Goal: Task Accomplishment & Management: Complete application form

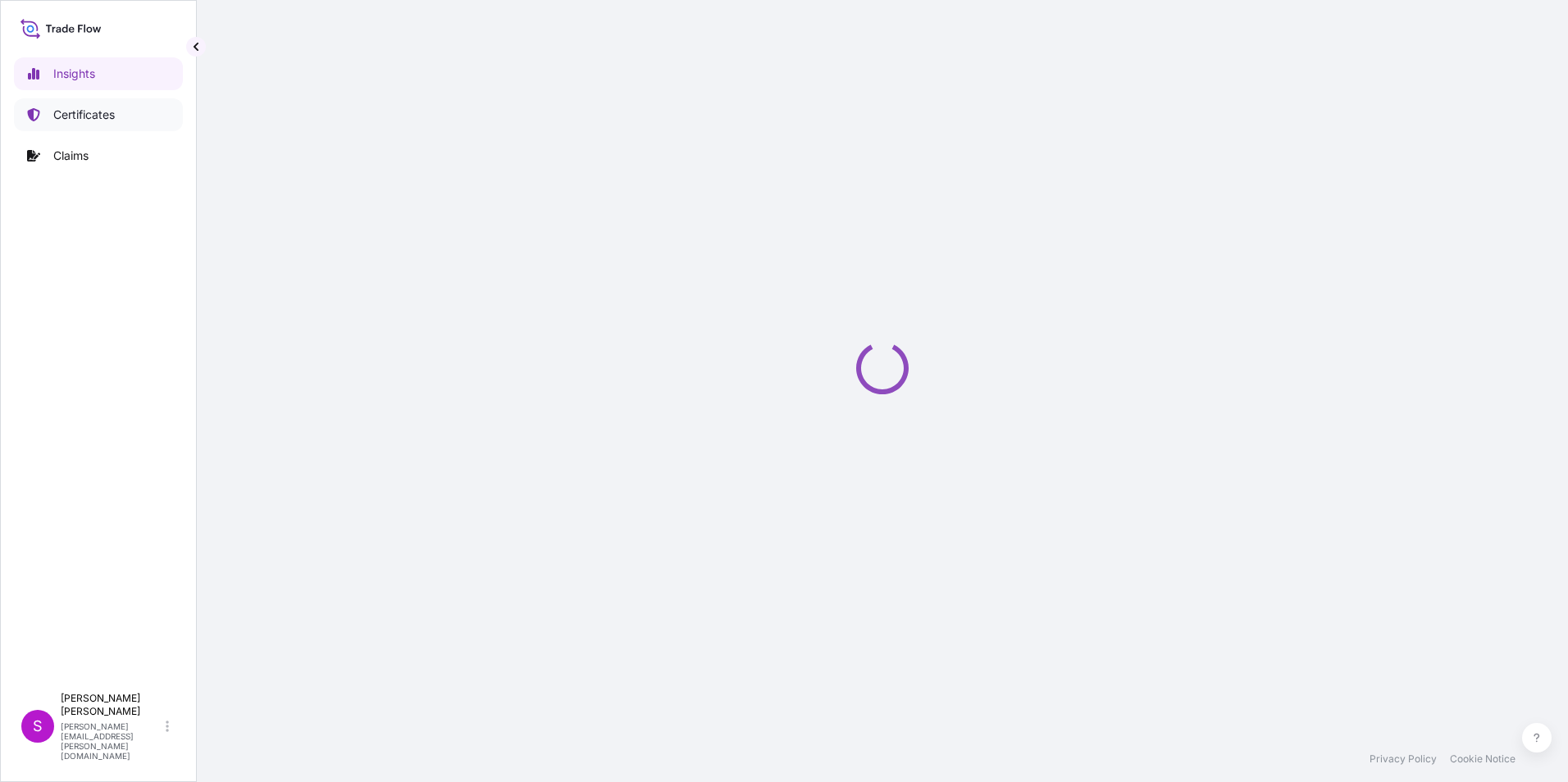
select select "2025"
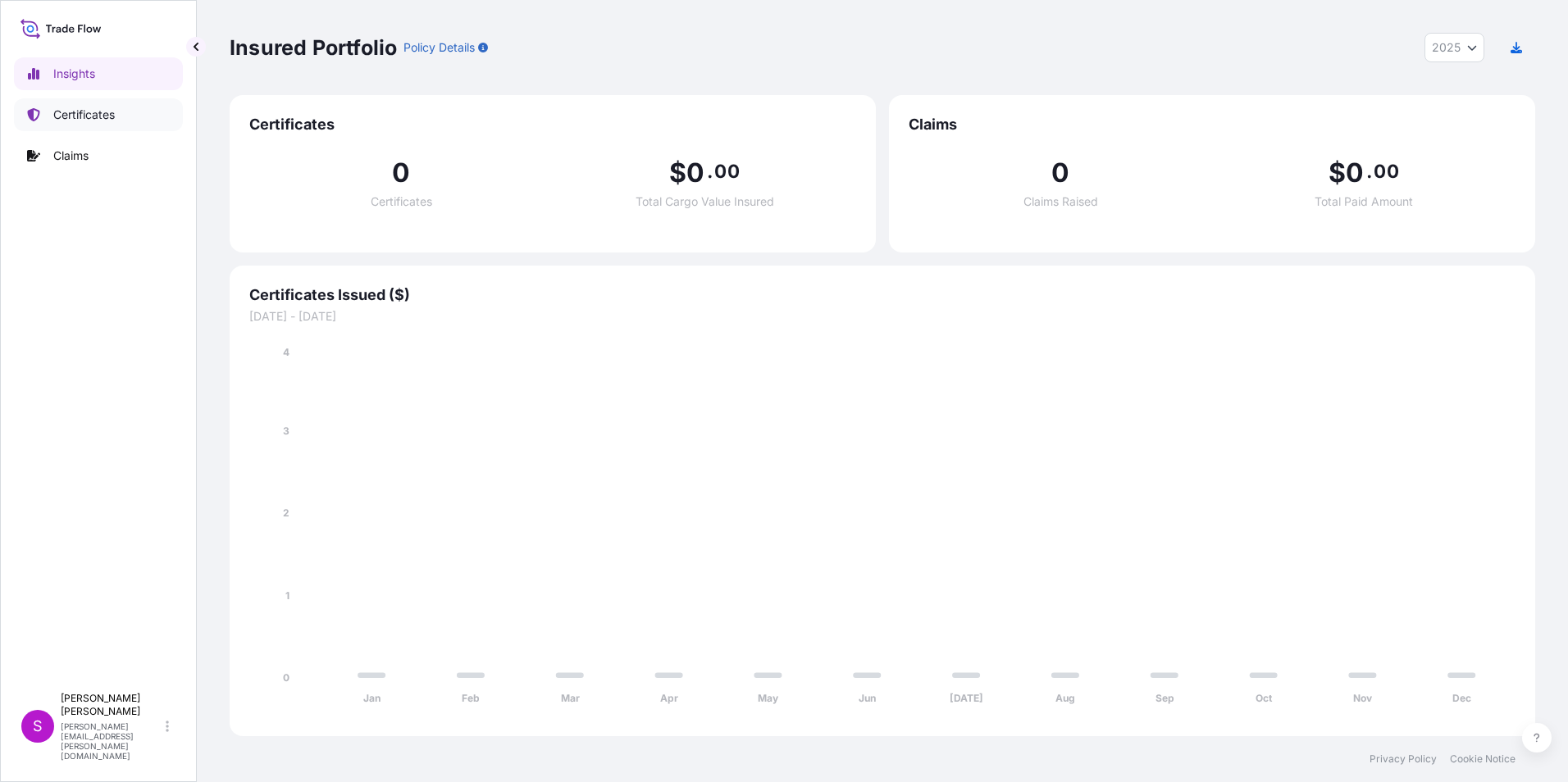
click at [66, 112] on p "Certificates" at bounding box center [84, 114] width 62 height 16
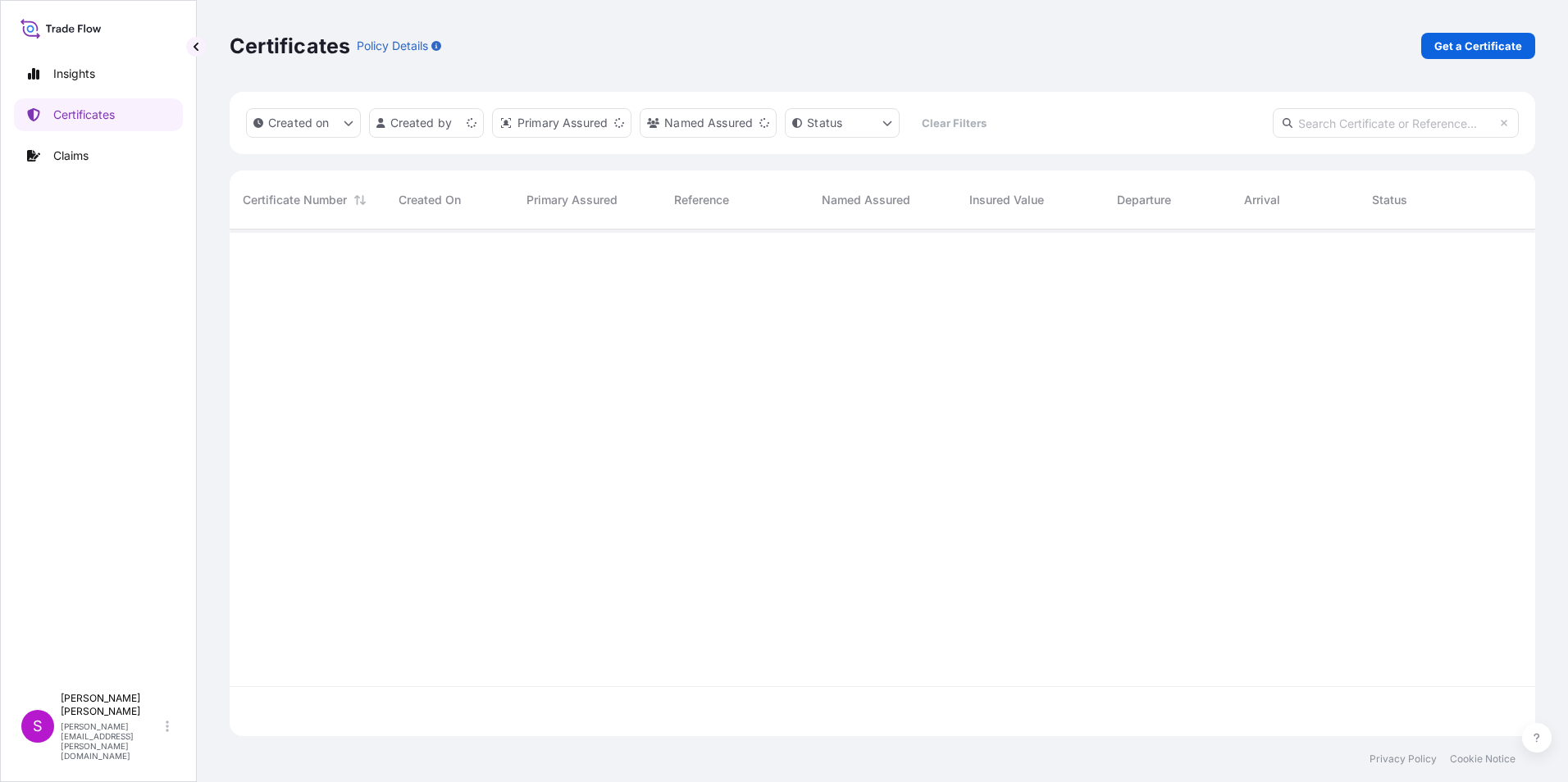
scroll to position [503, 1293]
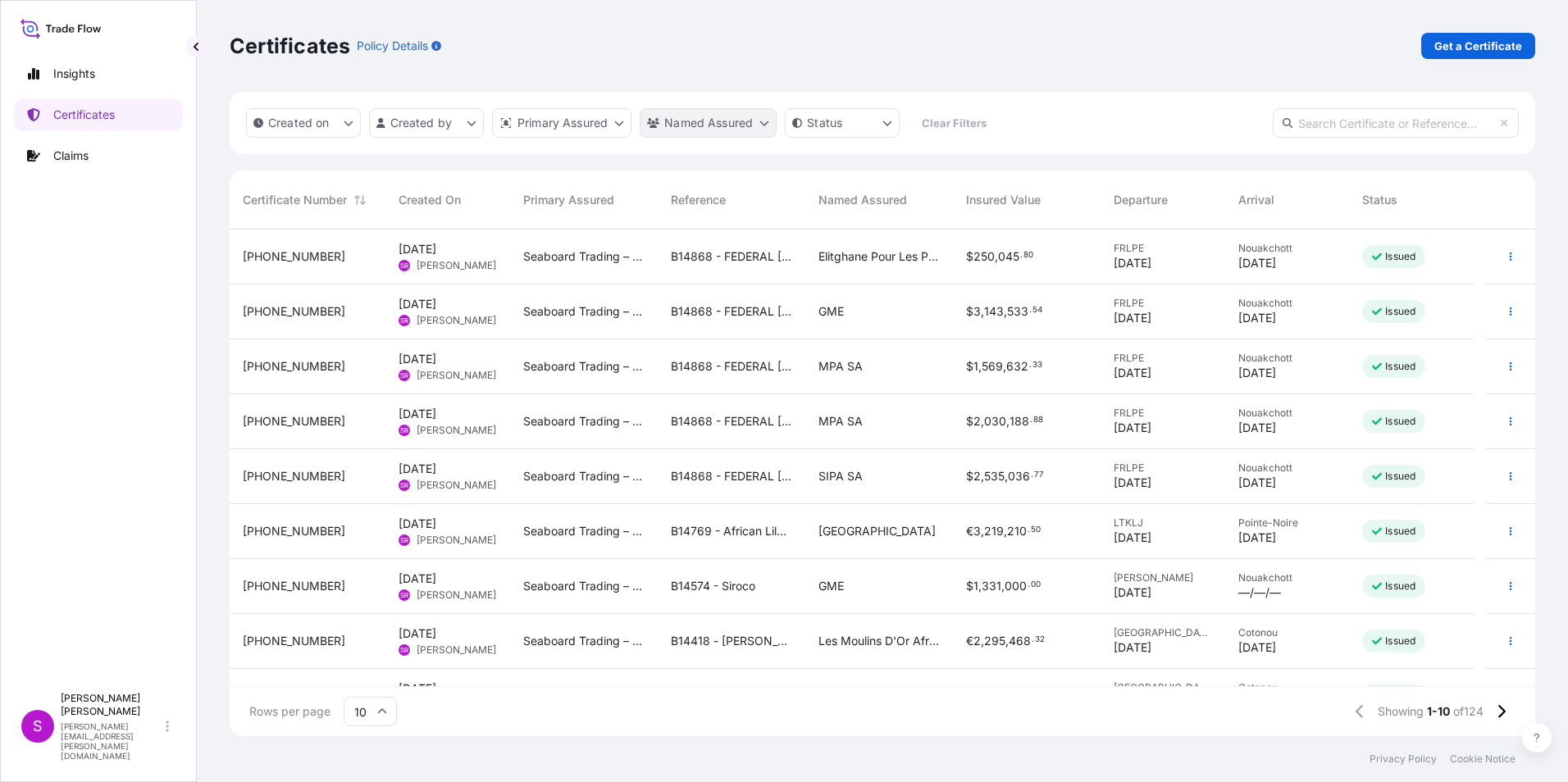
click at [695, 120] on html "Insights Certificates Claims S [PERSON_NAME] [PERSON_NAME][EMAIL_ADDRESS][PERSO…" at bounding box center [784, 391] width 1568 height 782
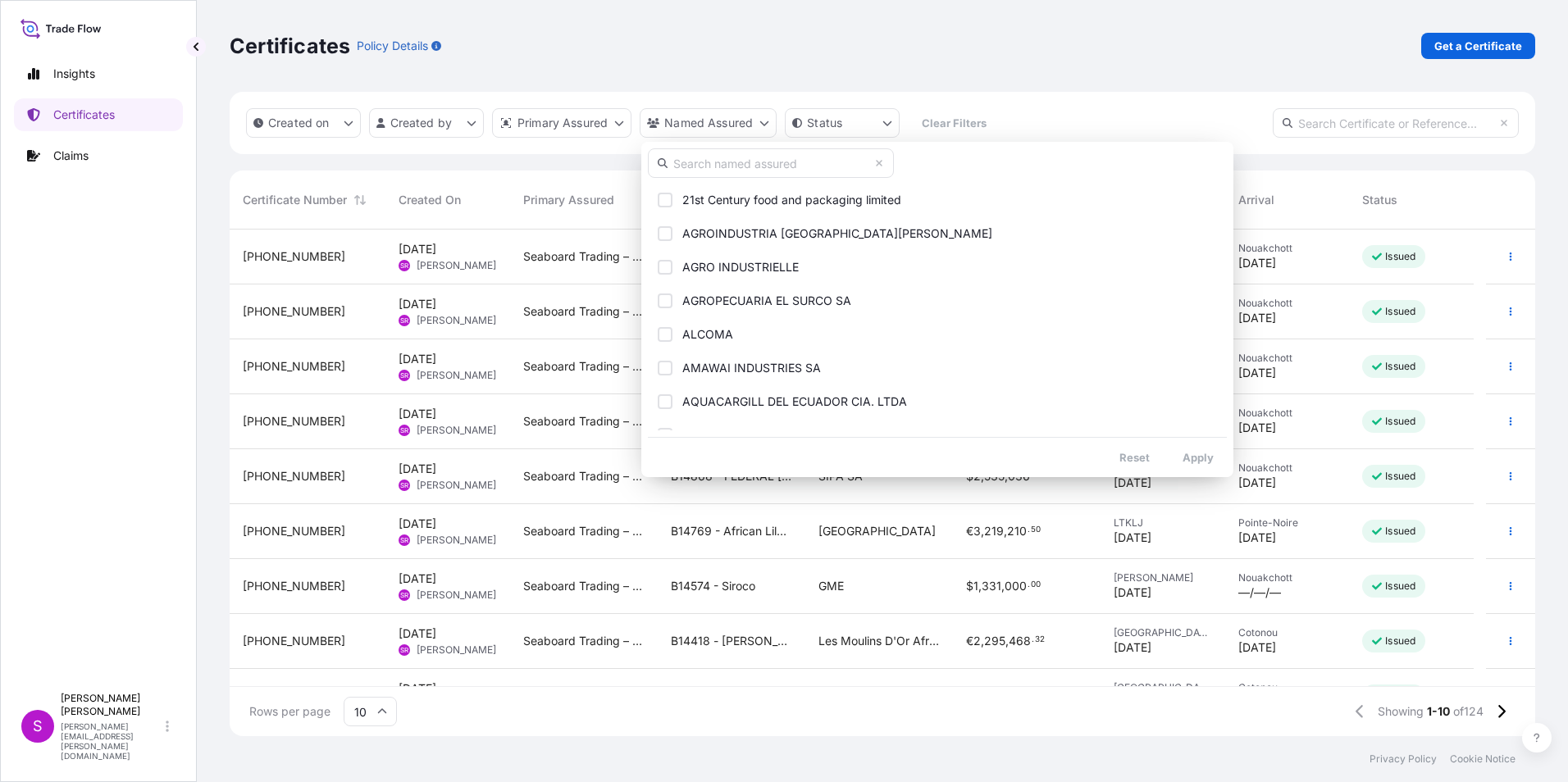
click at [683, 163] on input "text" at bounding box center [770, 163] width 246 height 30
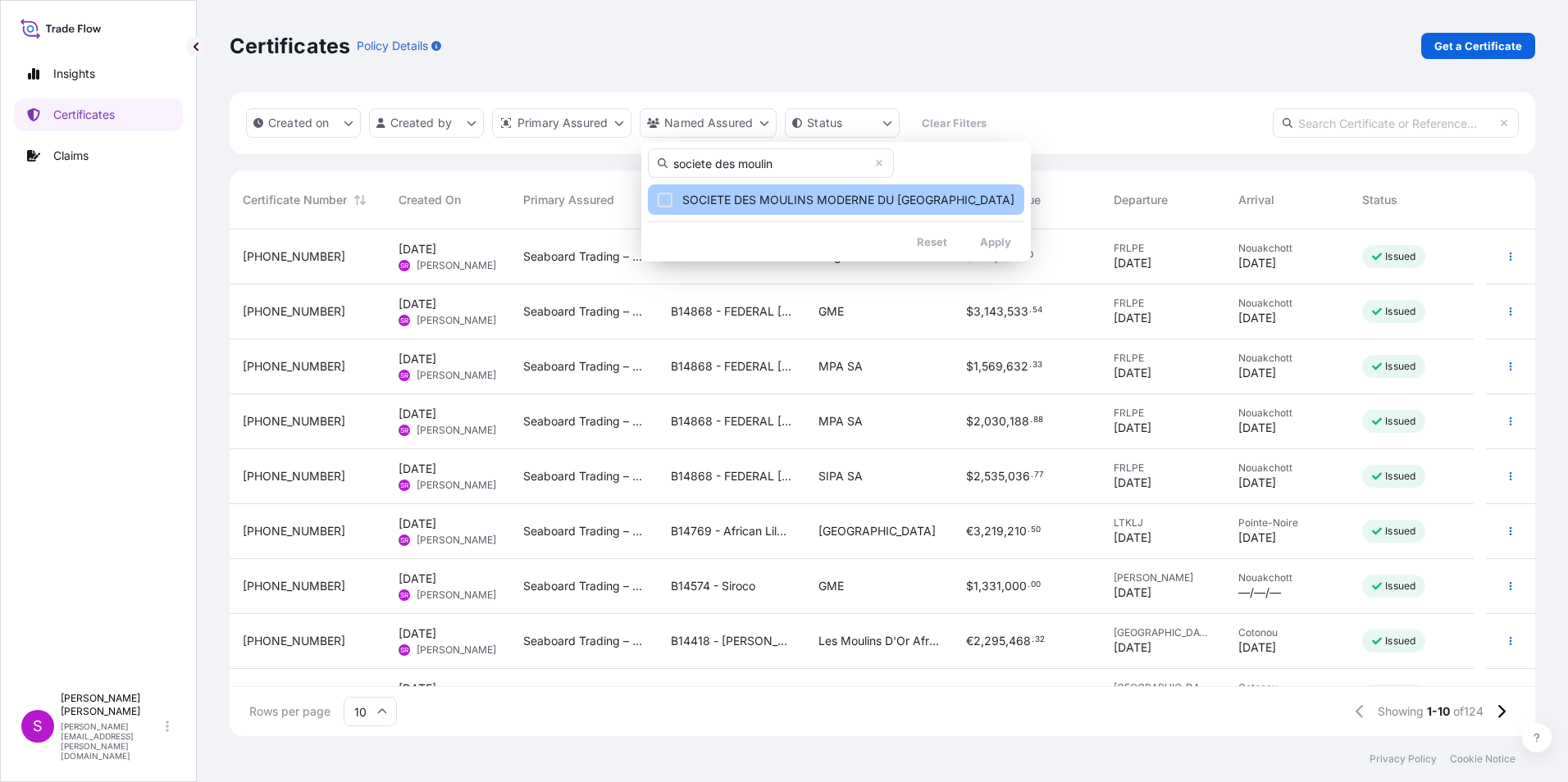
type input "societe des moulin"
click at [774, 204] on span "SOCIETE DES MOULINS MODERNE DU [GEOGRAPHIC_DATA]" at bounding box center [849, 200] width 332 height 16
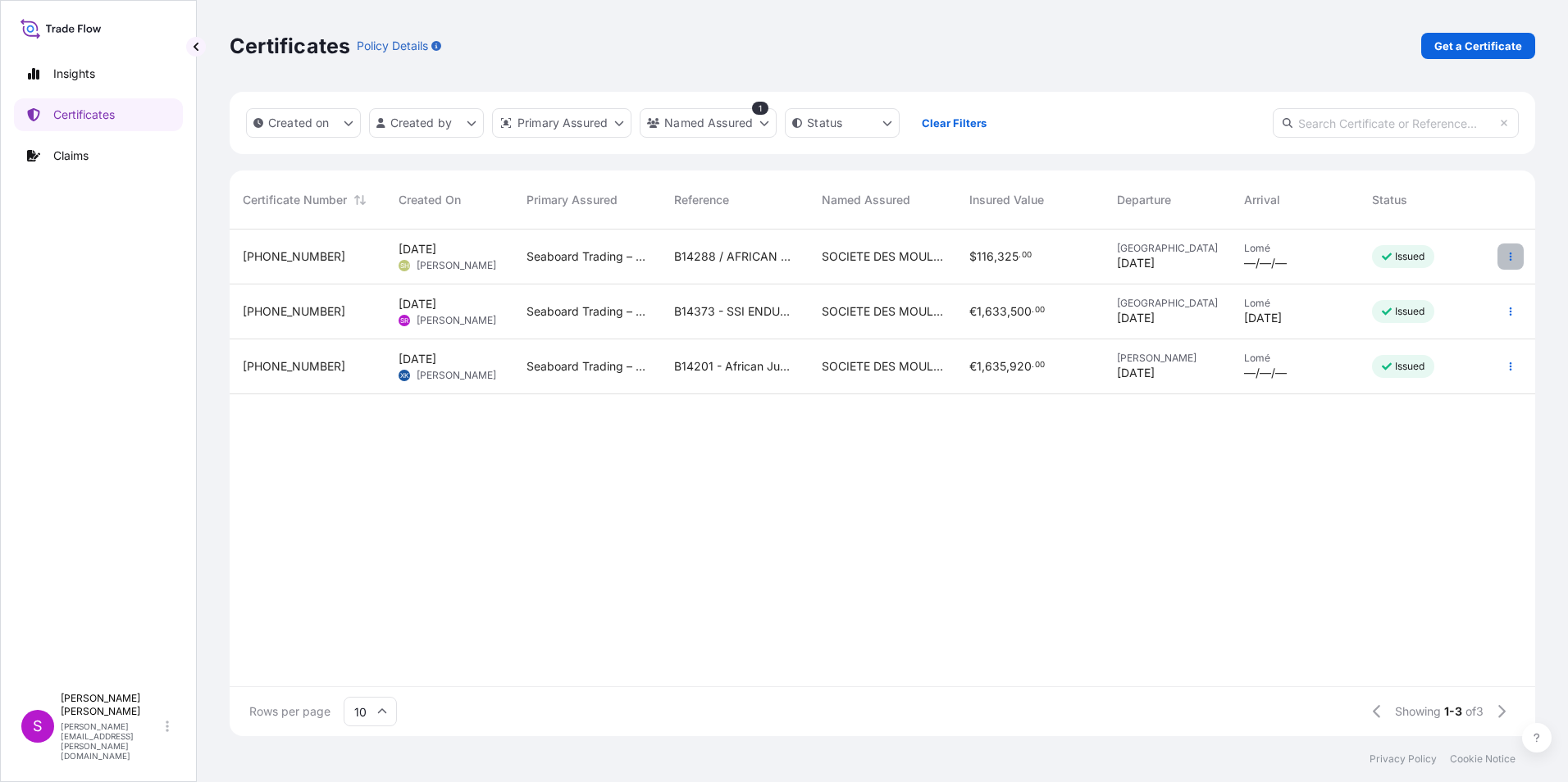
click at [1504, 246] on button "button" at bounding box center [1510, 256] width 26 height 26
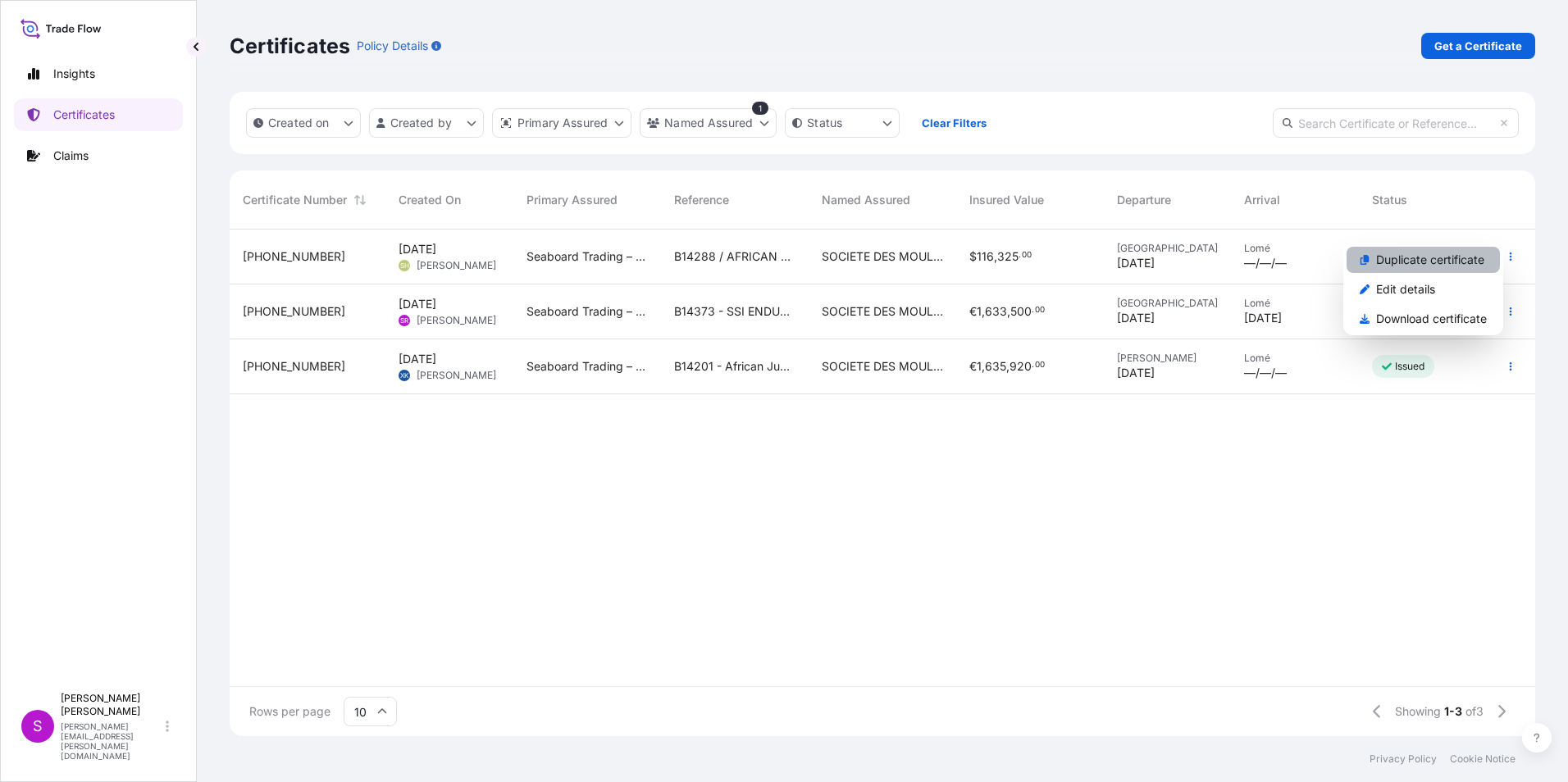
click at [1409, 255] on p "Duplicate certificate" at bounding box center [1430, 260] width 108 height 16
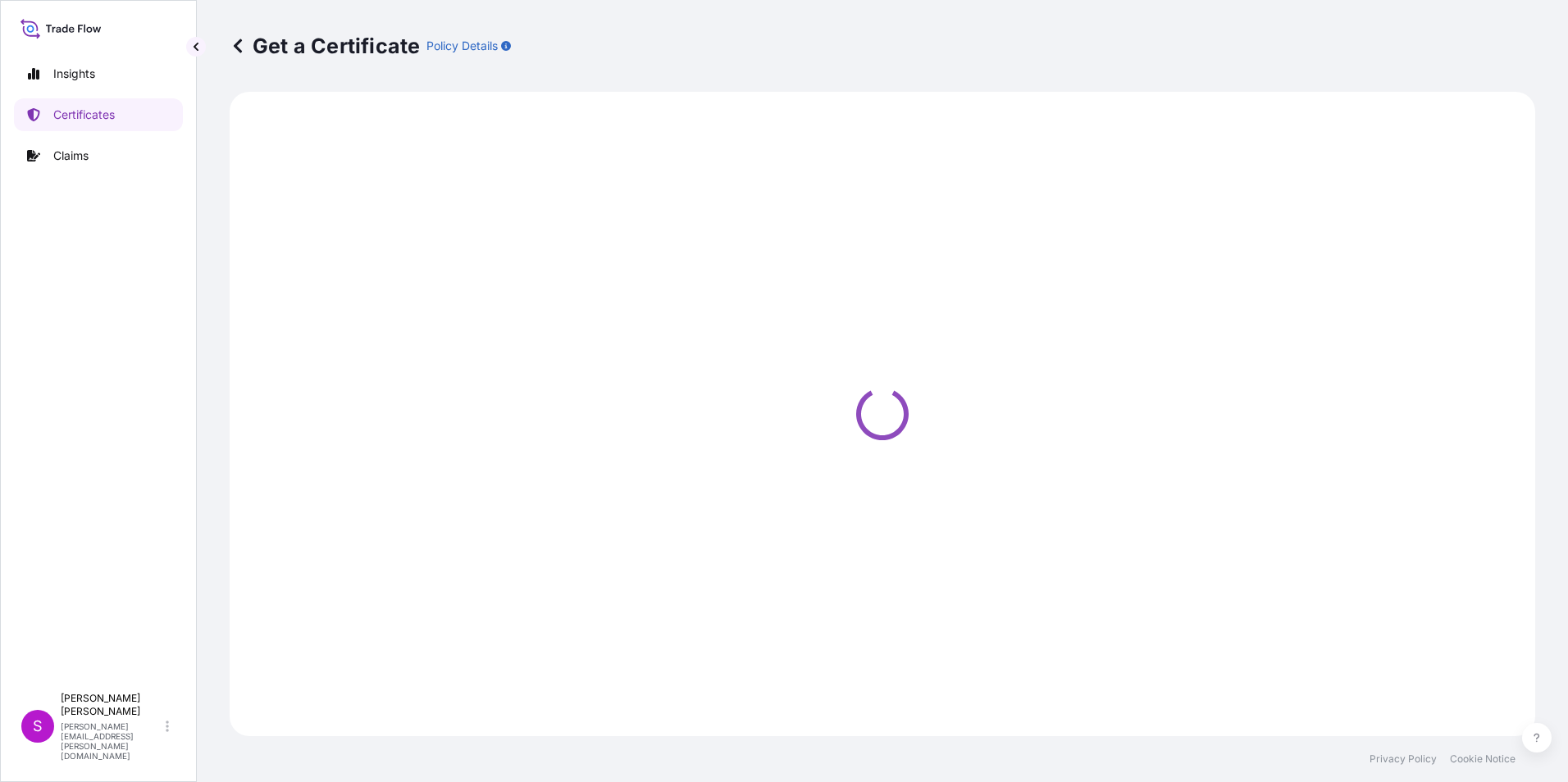
select select "Ocean Vessel"
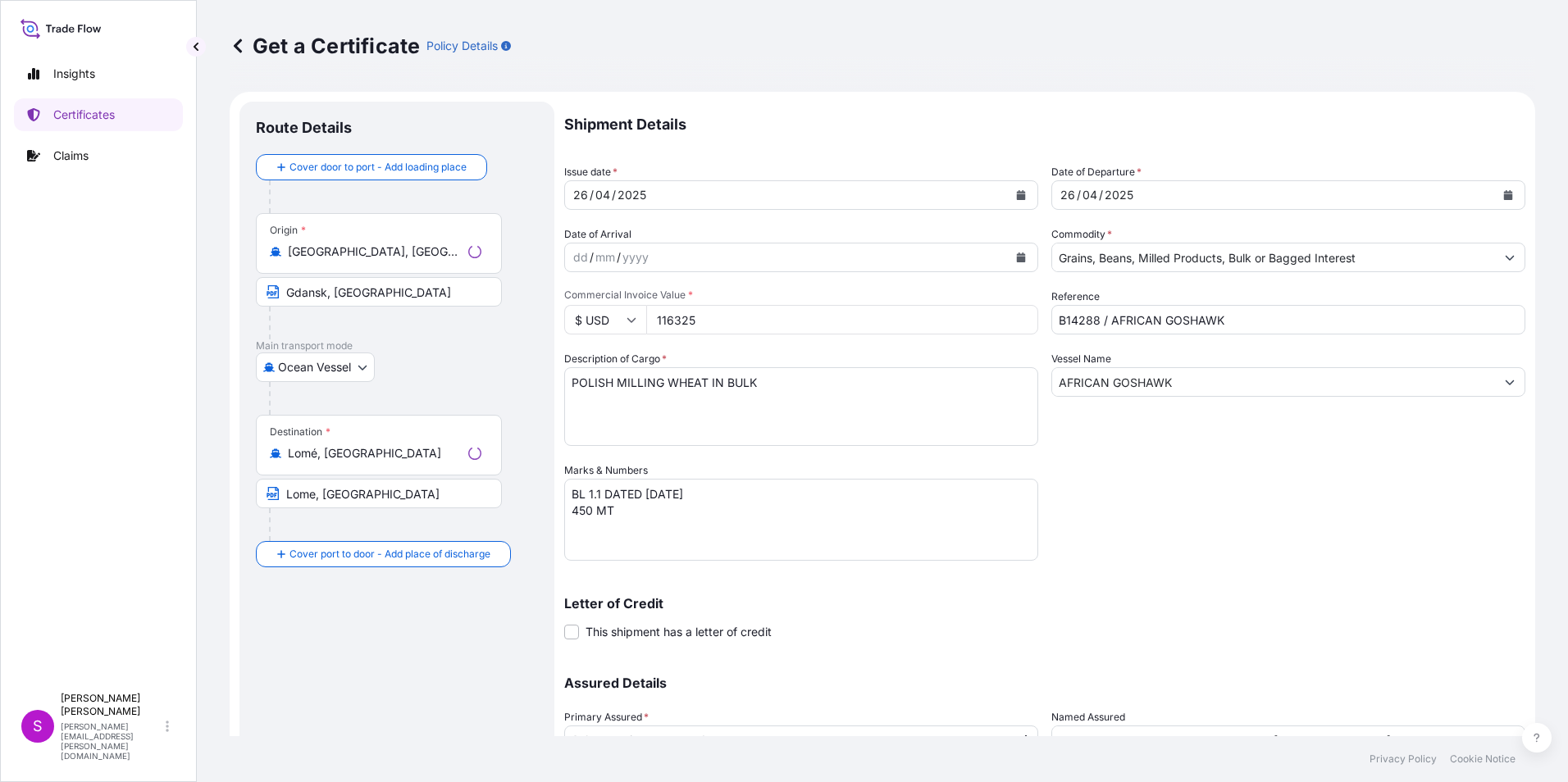
select select "31640"
click at [585, 188] on div "26" at bounding box center [580, 195] width 18 height 19
click at [1017, 195] on icon "Calendar" at bounding box center [1021, 195] width 9 height 10
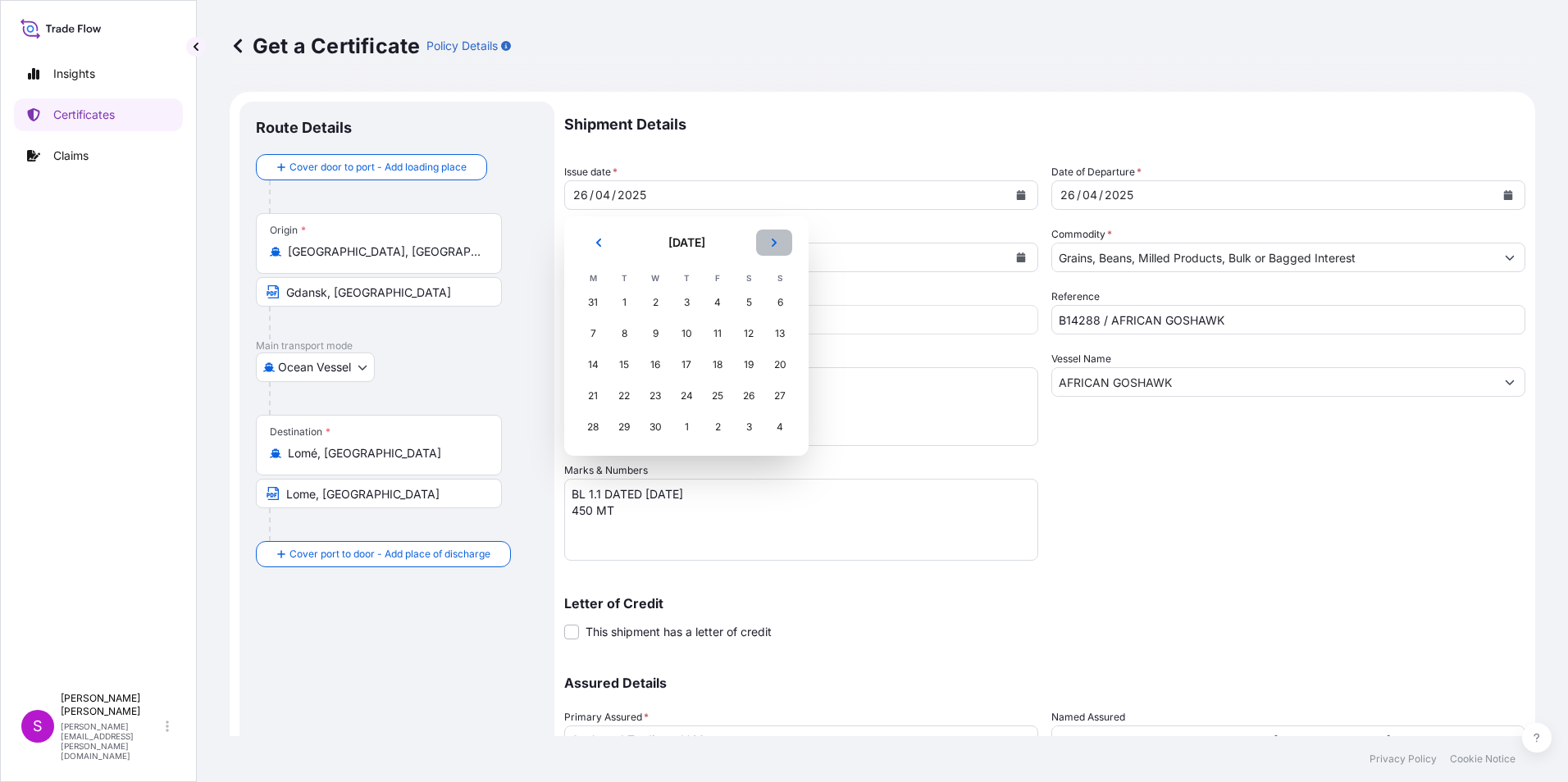
click at [777, 237] on button "Next" at bounding box center [773, 242] width 36 height 26
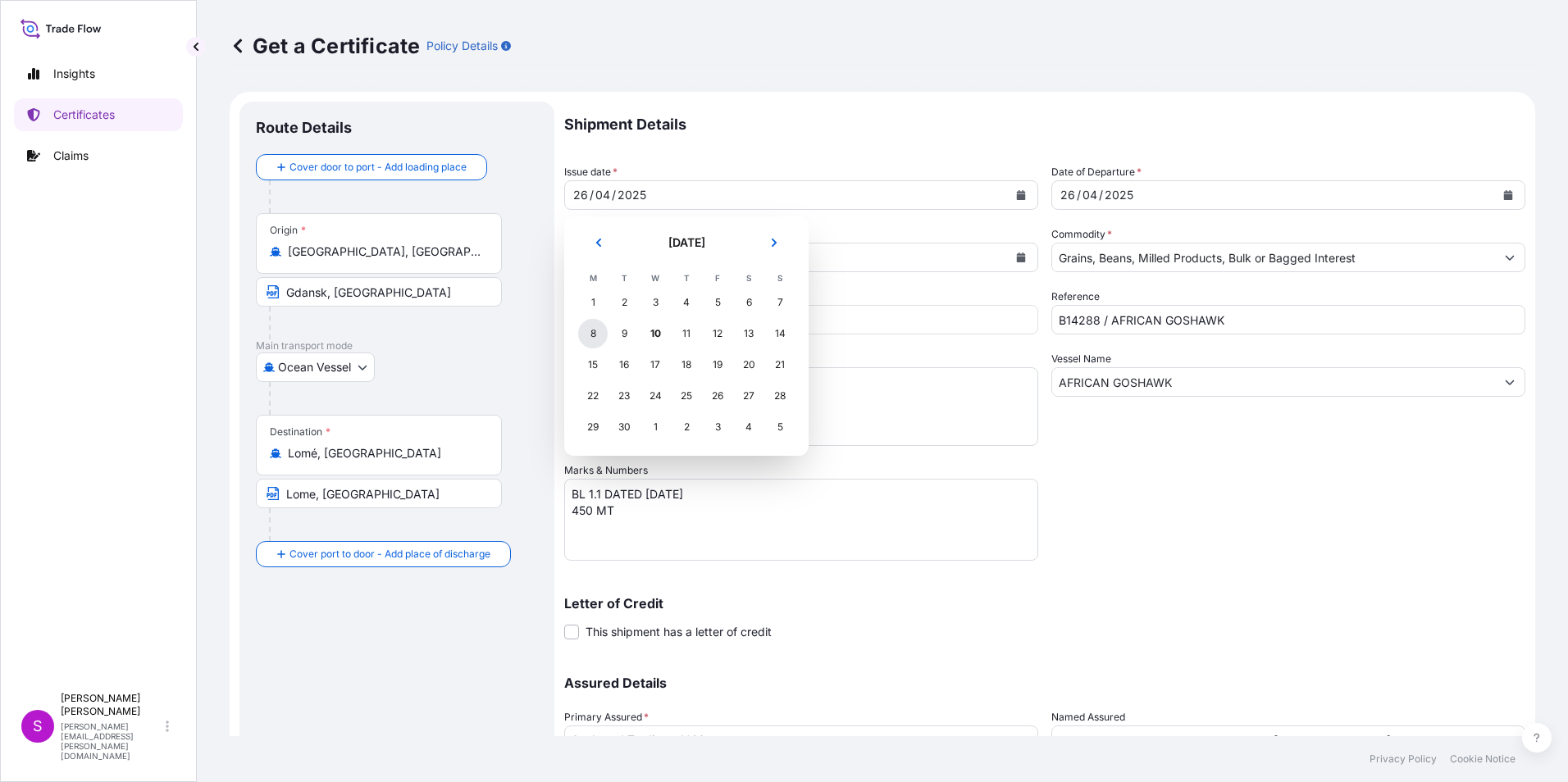
click at [591, 330] on div "8" at bounding box center [593, 333] width 30 height 30
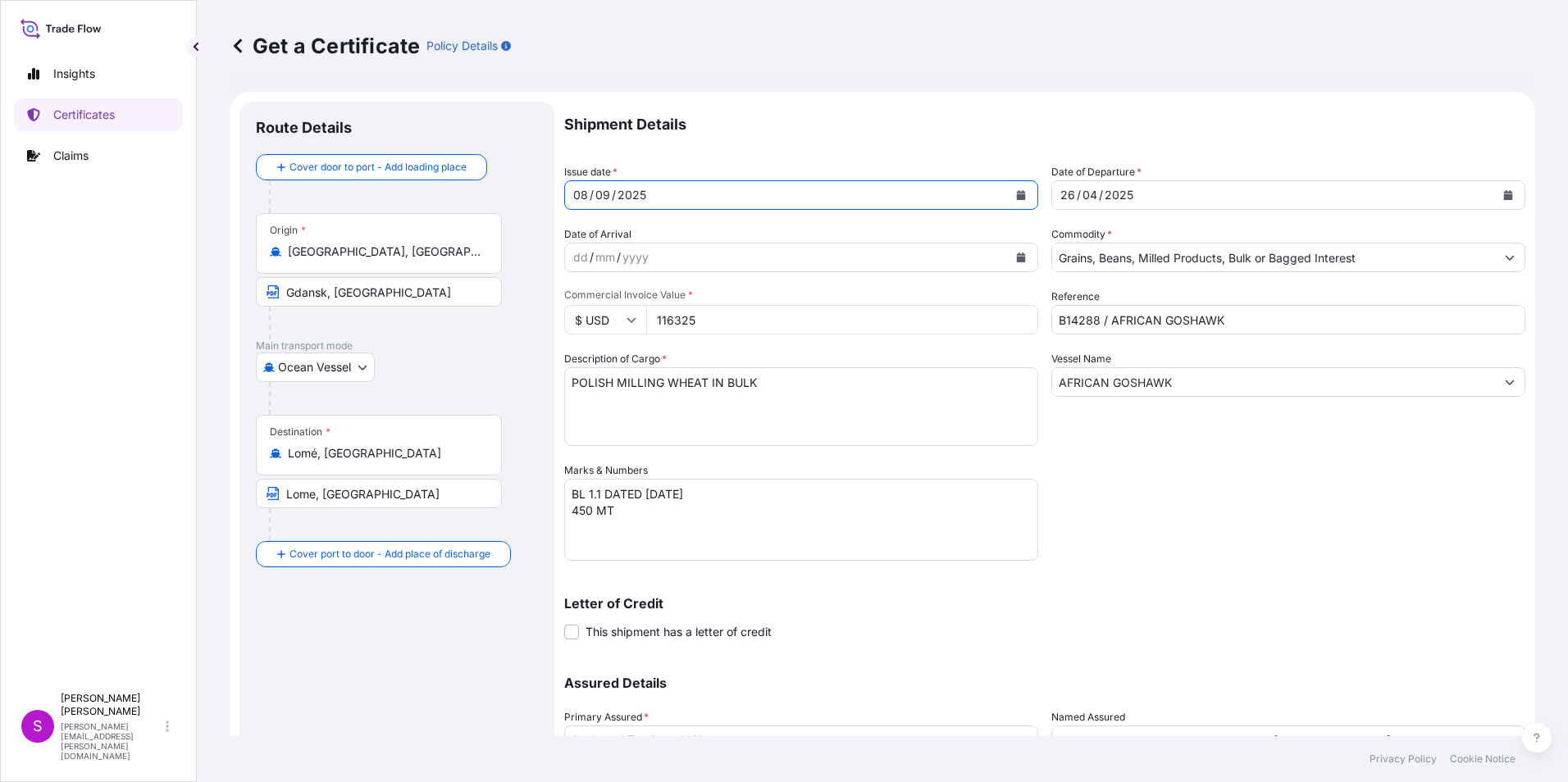
click at [1495, 188] on button "Calendar" at bounding box center [1507, 195] width 26 height 26
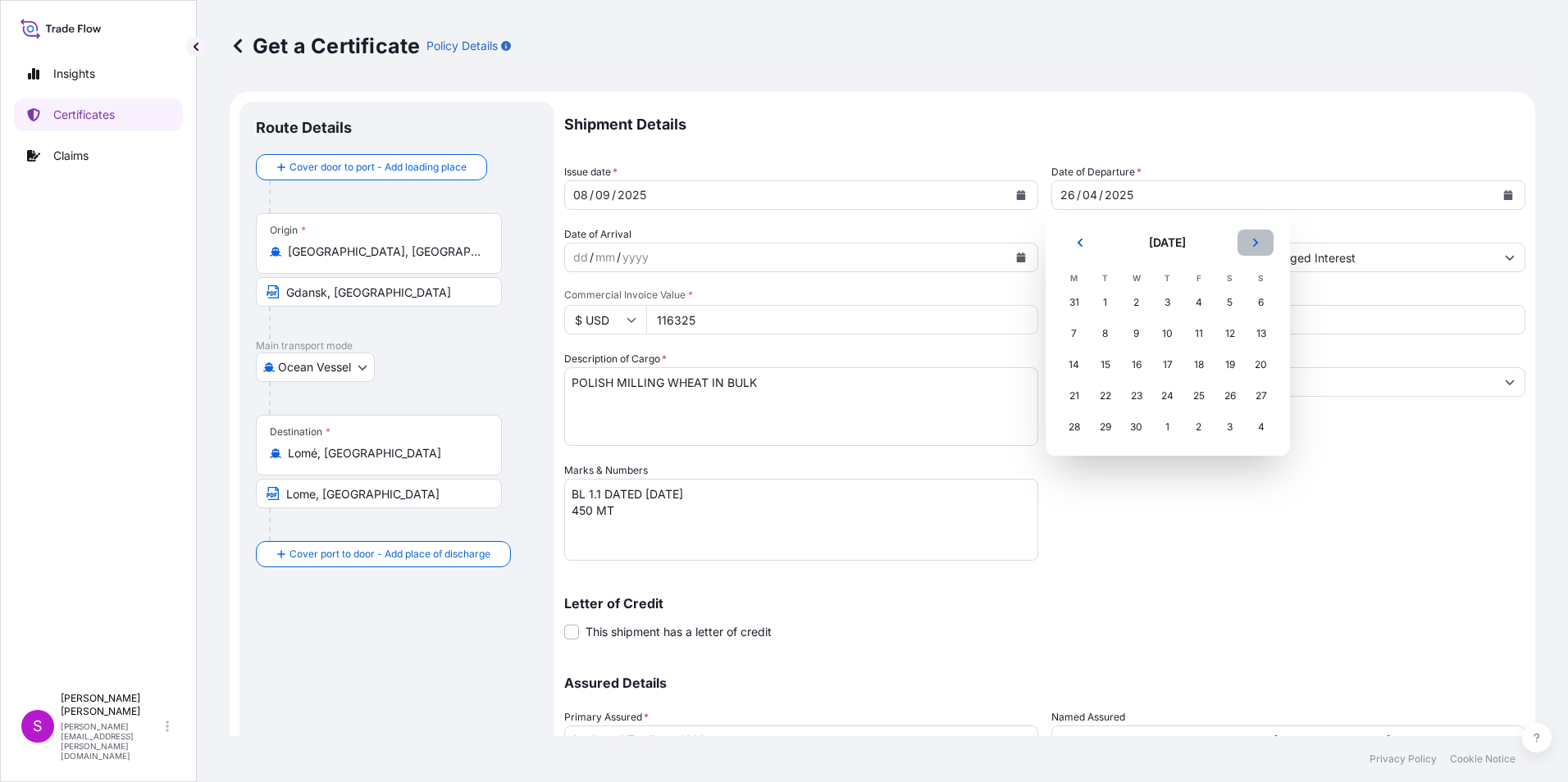
click at [1259, 236] on button "Next" at bounding box center [1255, 242] width 36 height 26
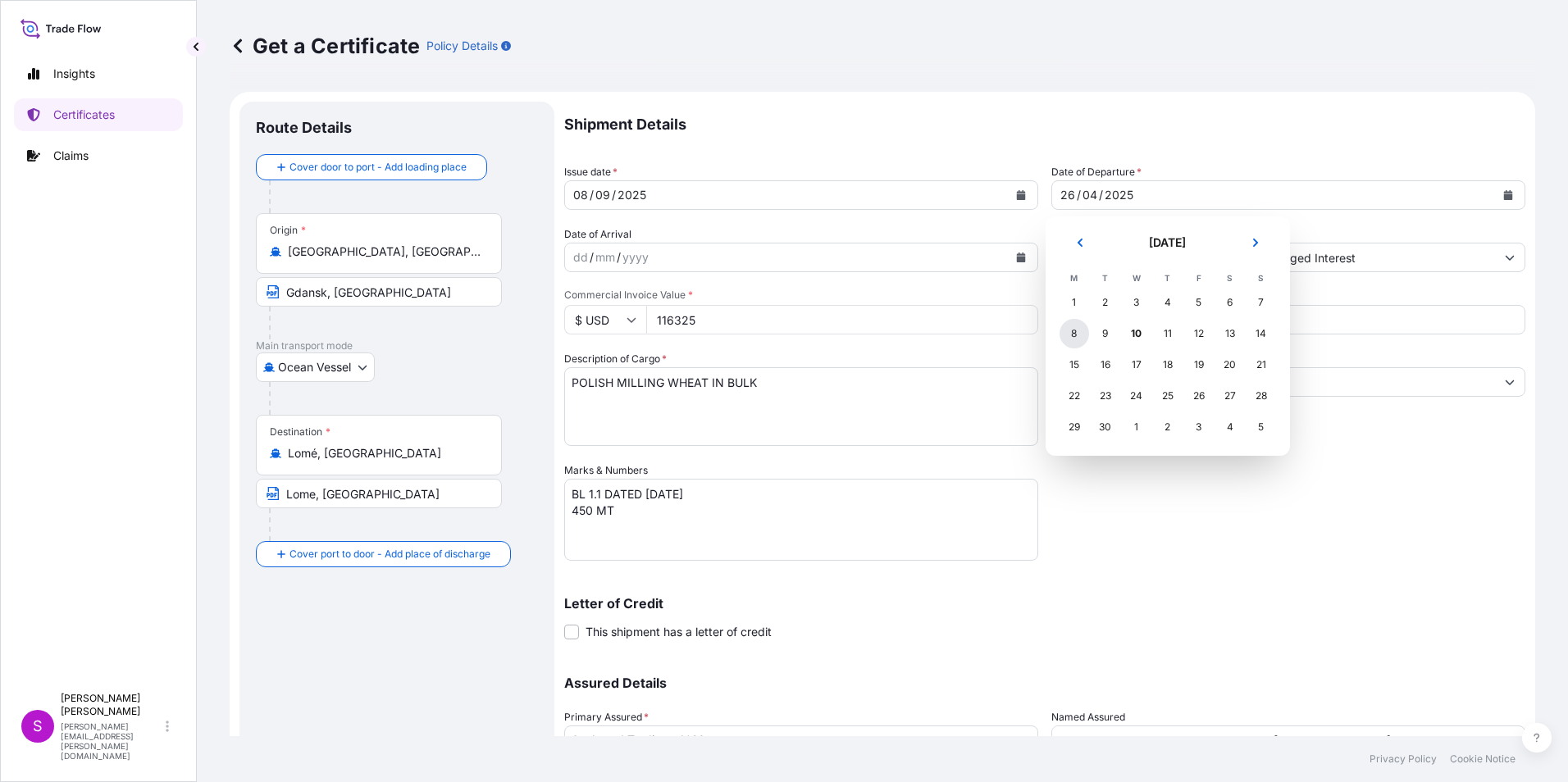
click at [1075, 332] on div "8" at bounding box center [1074, 333] width 30 height 30
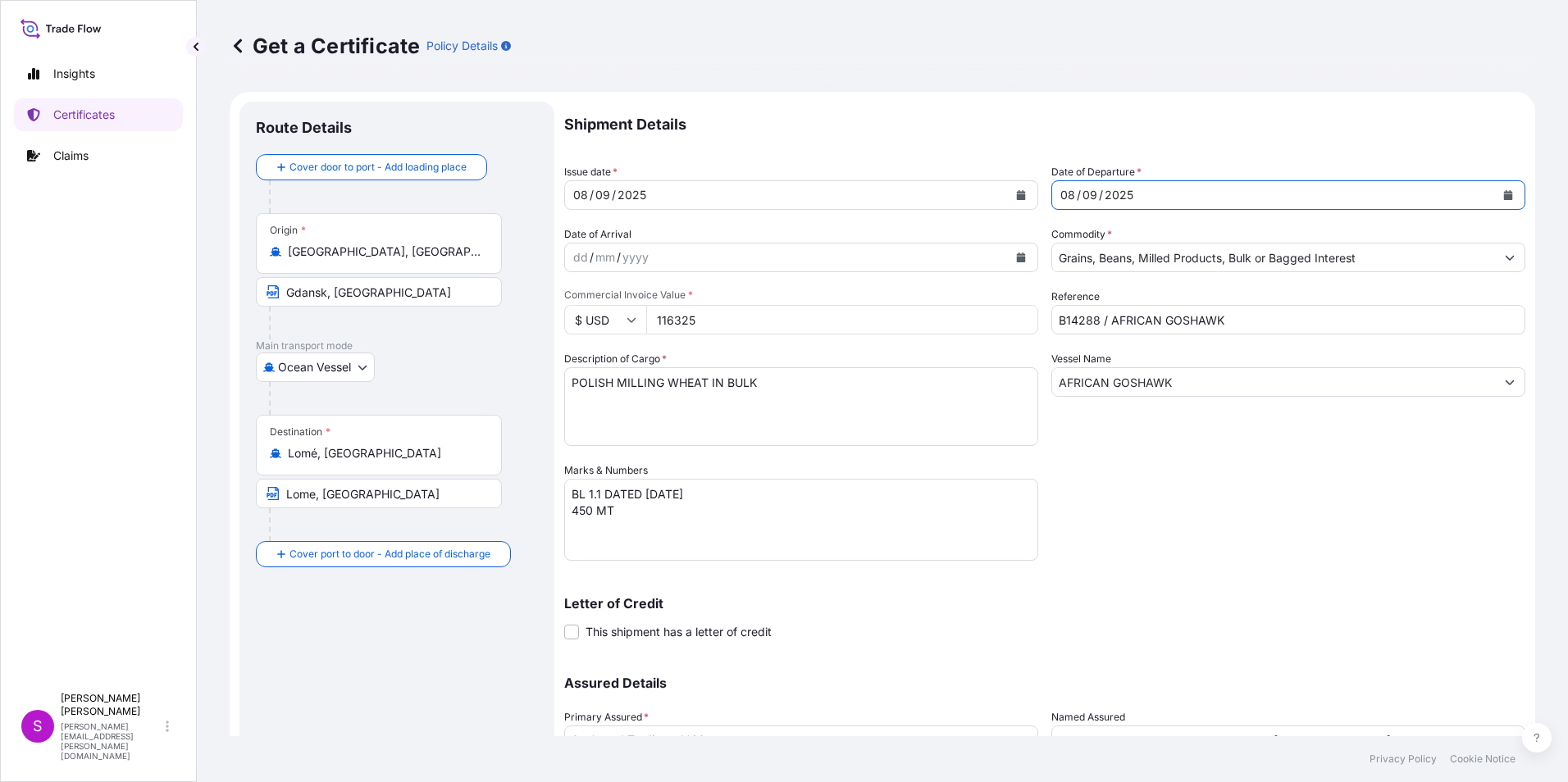
click at [1017, 260] on icon "Calendar" at bounding box center [1021, 258] width 9 height 10
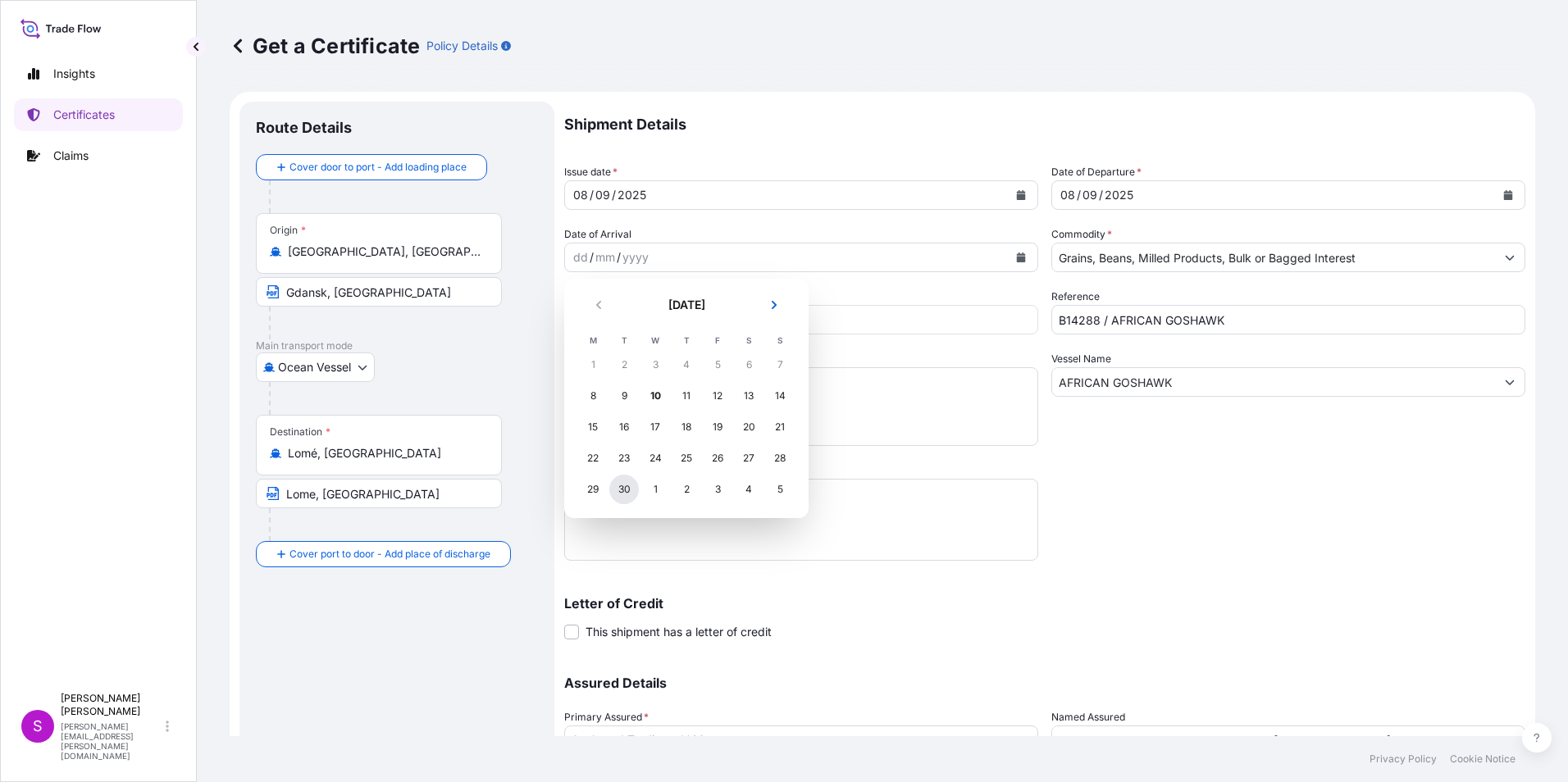
click at [625, 489] on div "30" at bounding box center [624, 489] width 30 height 30
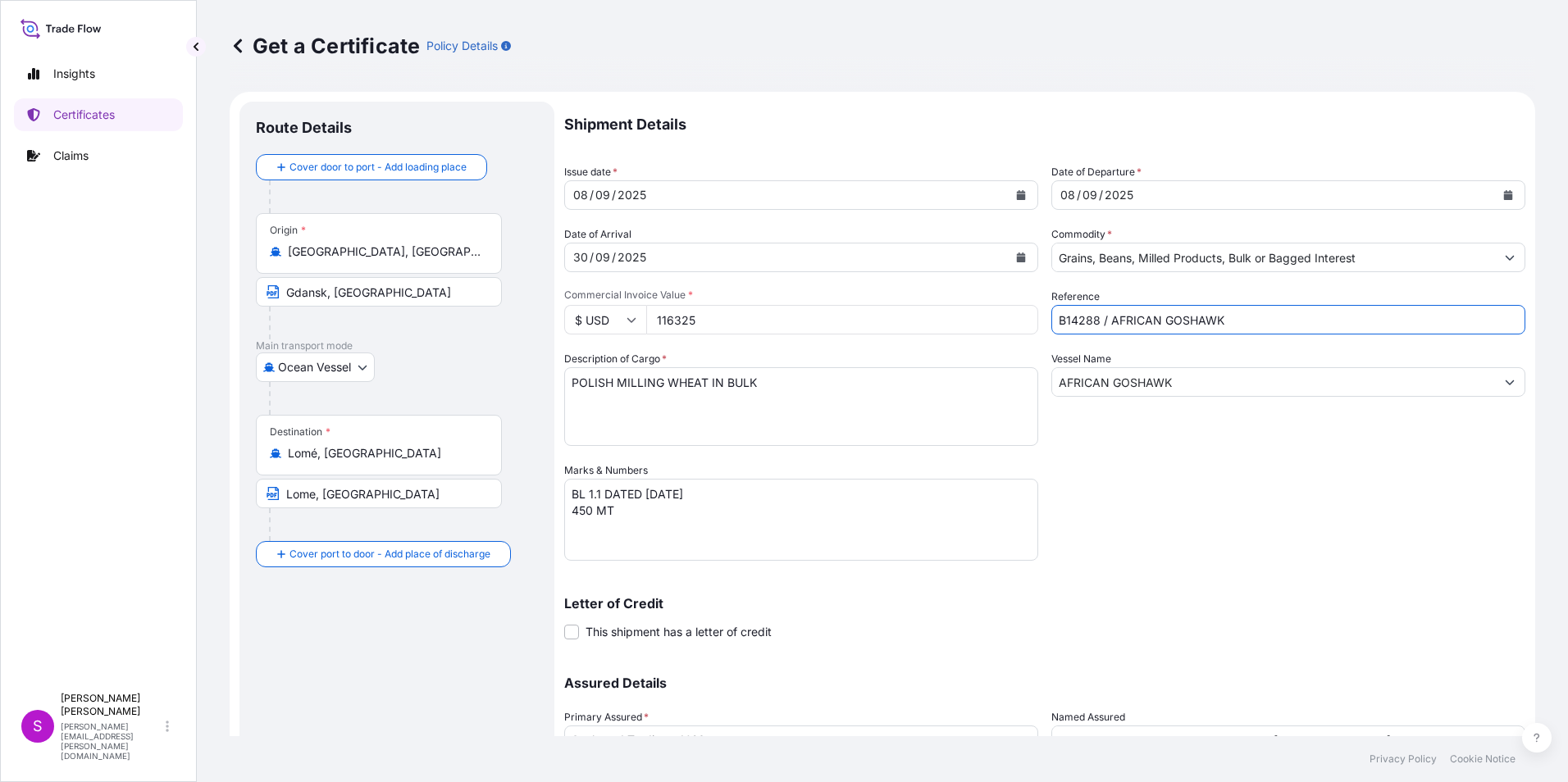
click at [1053, 319] on input "B14288 / AFRICAN GOSHAWK" at bounding box center [1288, 320] width 474 height 30
click at [1106, 318] on input "B14922 / AFRICAN GOSHAWK" at bounding box center [1288, 320] width 474 height 30
type input "B14922 / [PERSON_NAME]"
click at [1178, 379] on input "AFRICAN GOSHAWK" at bounding box center [1274, 381] width 443 height 30
drag, startPoint x: 1178, startPoint y: 379, endPoint x: 612, endPoint y: 336, distance: 567.6
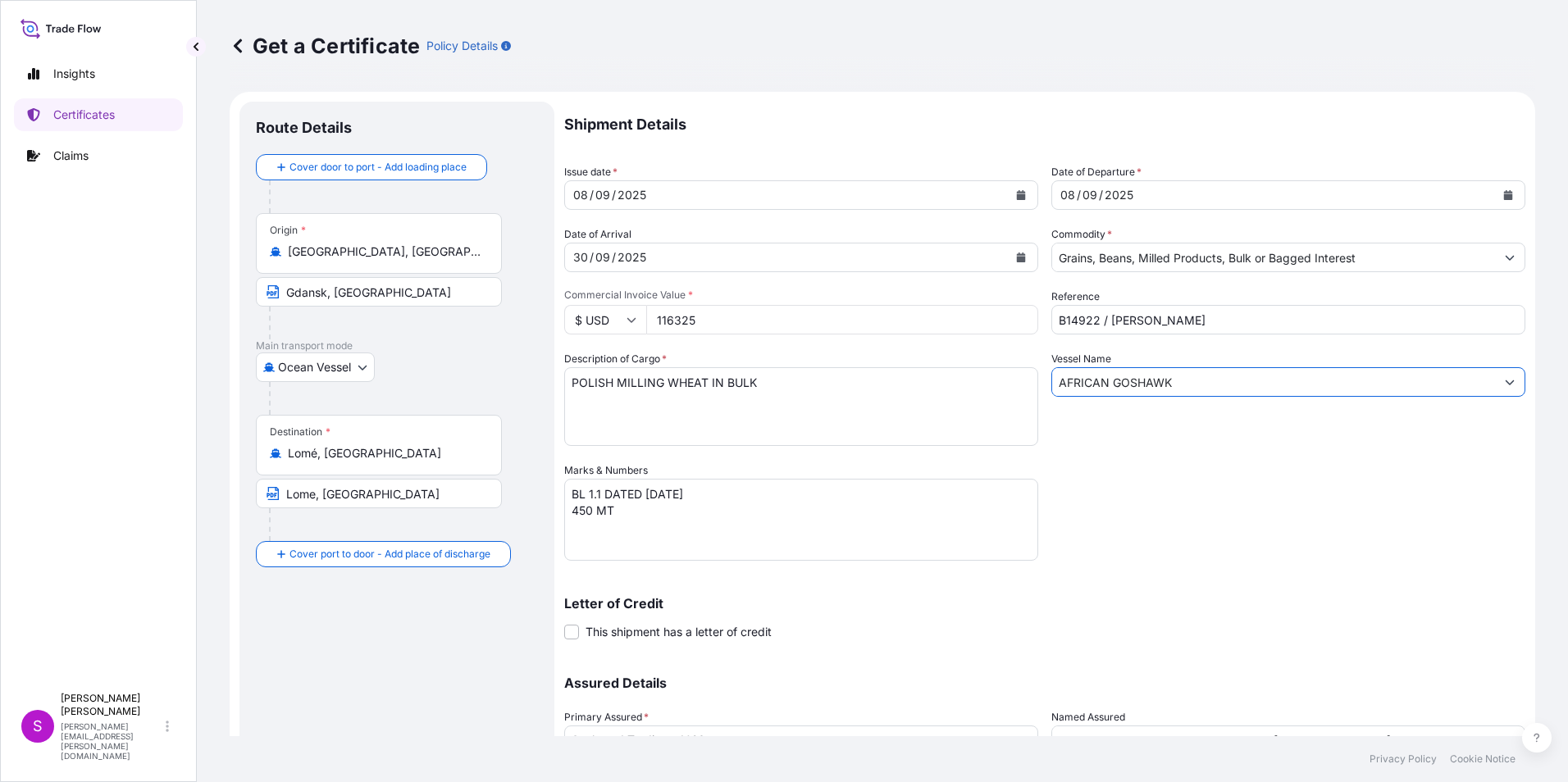
click at [612, 336] on div "Shipment Details Issue date * [DATE] Date of Departure * [DATE] Date of Arrival…" at bounding box center [1044, 461] width 961 height 719
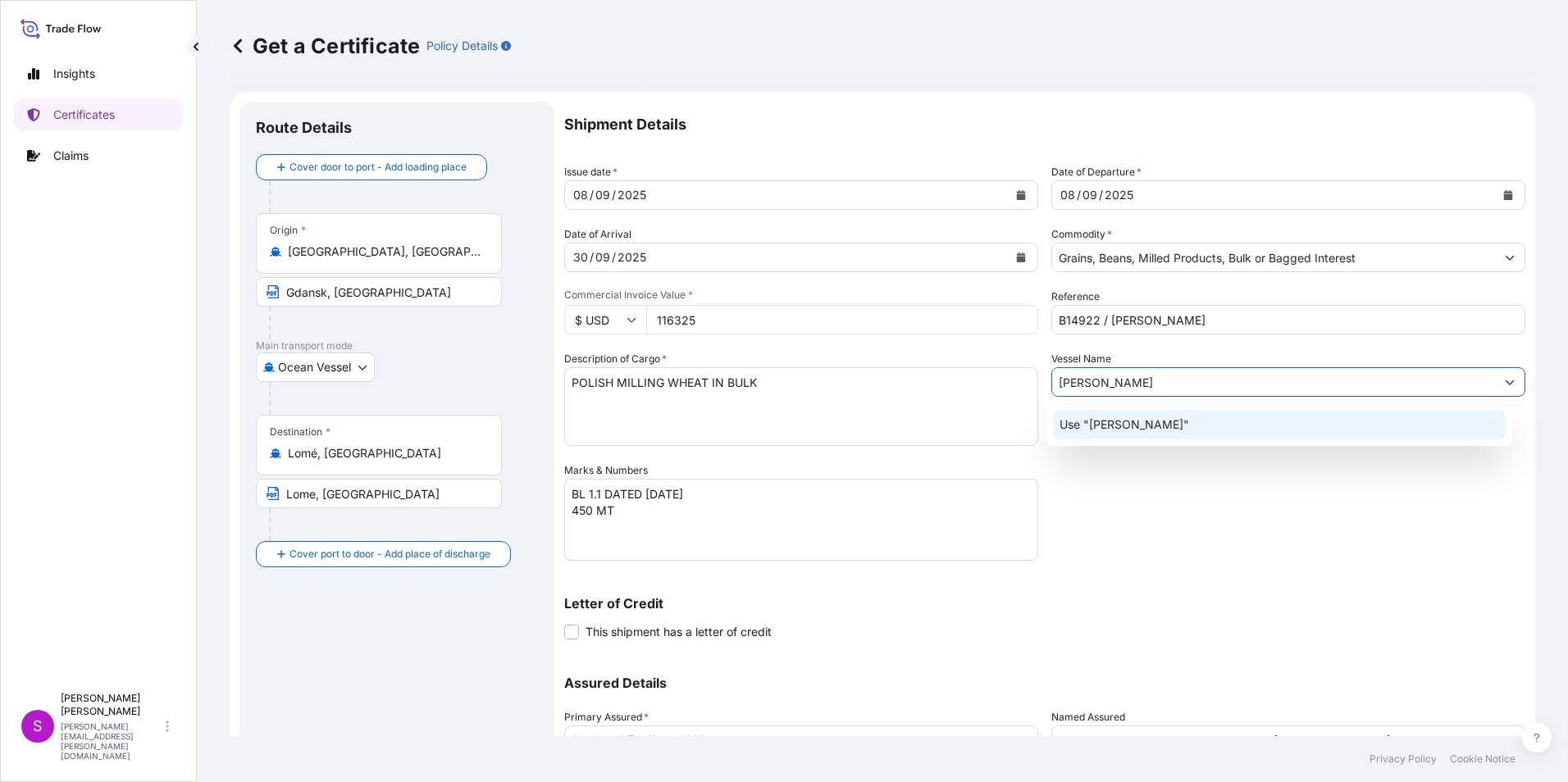
type input "[PERSON_NAME]"
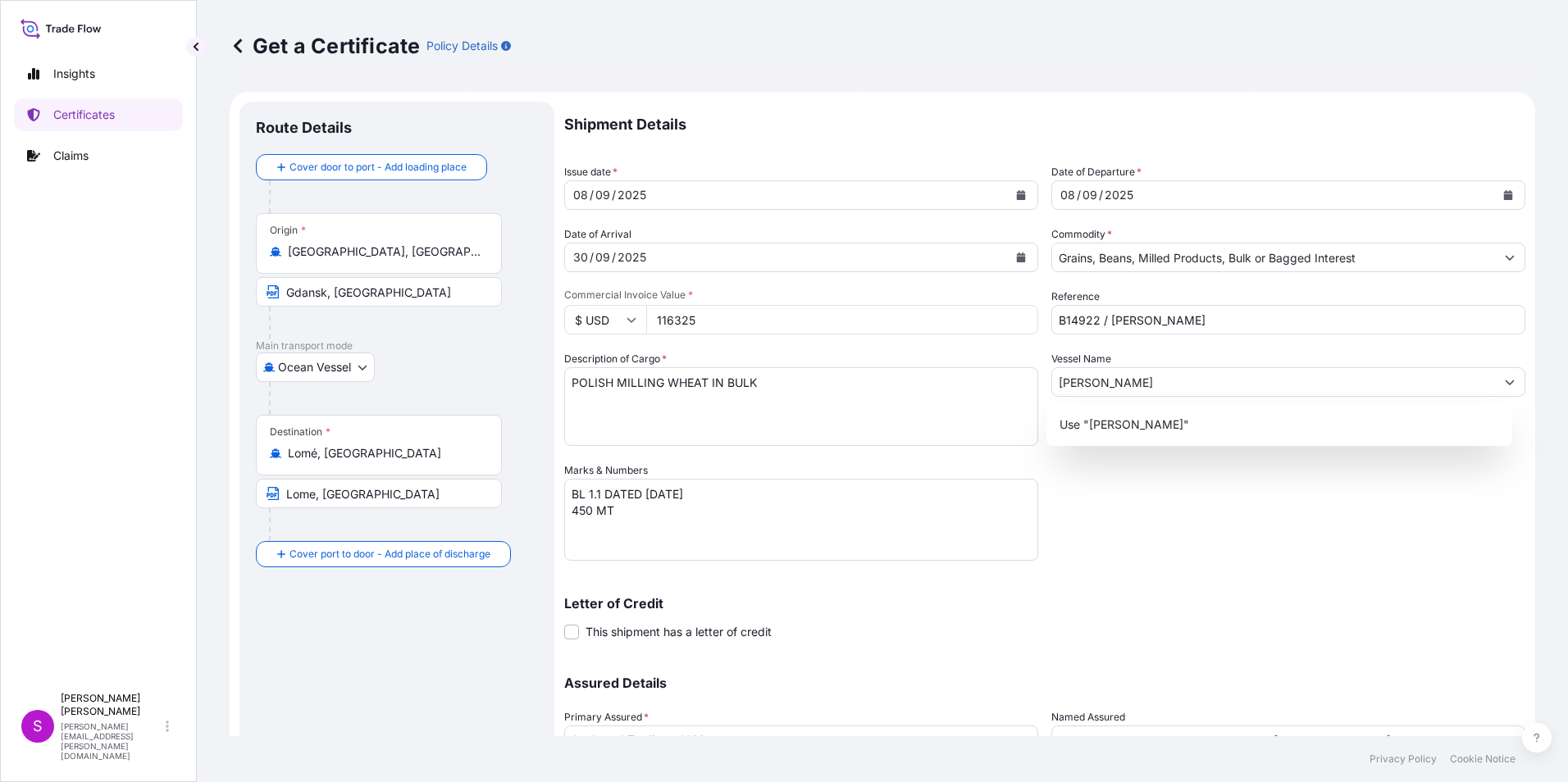
click at [1174, 505] on div "Shipment Details Issue date * [DATE] Date of Departure * [DATE] Date of Arrival…" at bounding box center [1044, 461] width 961 height 719
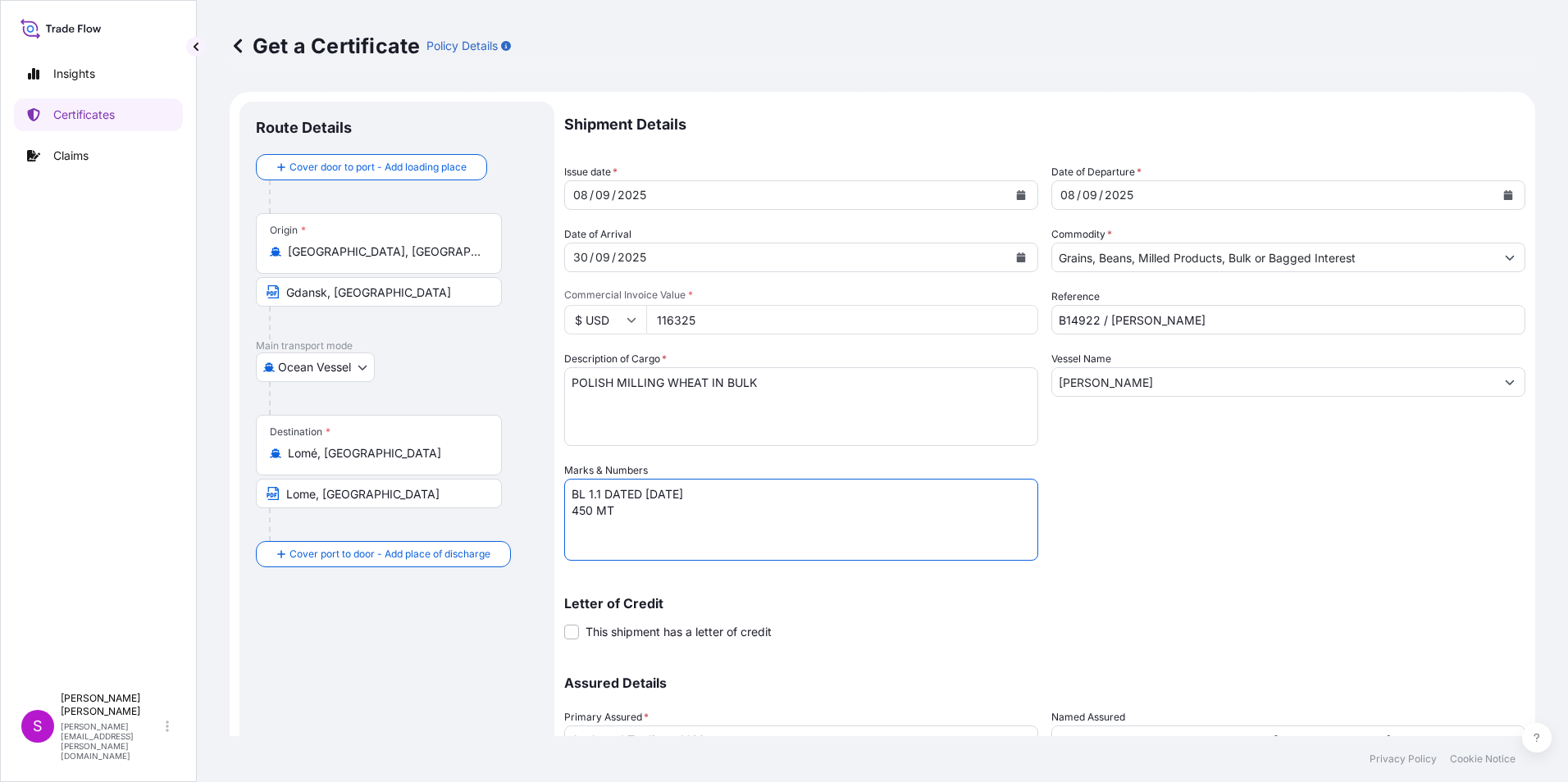
click at [592, 492] on textarea "BL 1.1 DATED [DATE] 450 MT" at bounding box center [800, 519] width 474 height 82
click at [588, 496] on textarea "BL 1.1 DATED [DATE] 450 MT" at bounding box center [800, 519] width 474 height 82
click at [635, 492] on textarea "BL 1.1 DATED [DATE] 450 MT" at bounding box center [800, 519] width 474 height 82
click at [642, 497] on textarea "BL 1.1 DATED [DATE] 450 MT" at bounding box center [800, 519] width 474 height 82
click at [591, 507] on textarea "BL 1.1 DATED [DATE] 450 MT" at bounding box center [800, 519] width 474 height 82
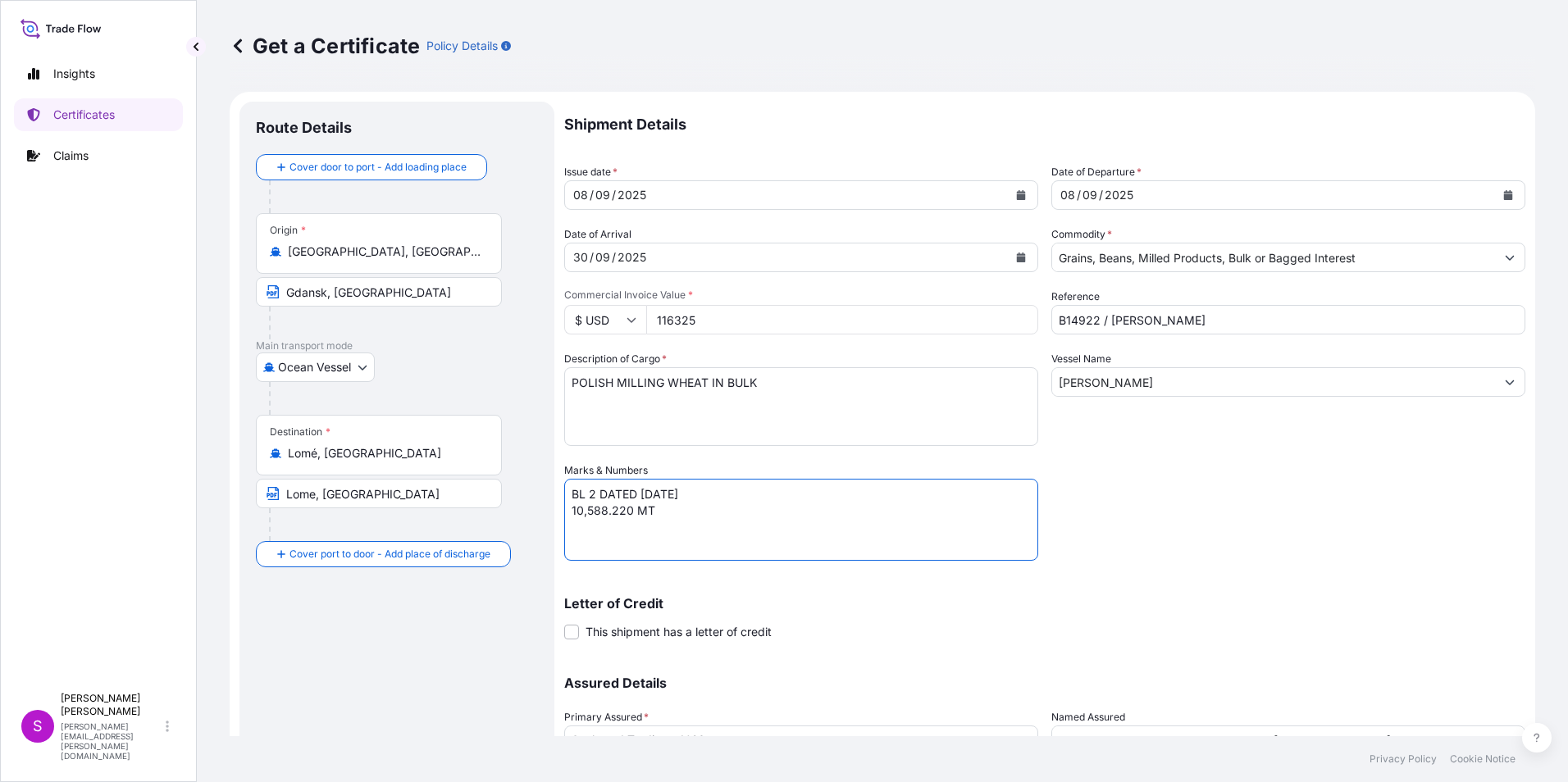
type textarea "BL 2 DATED [DATE] 10,588.220 MT"
click at [695, 323] on input "116325" at bounding box center [842, 320] width 392 height 30
drag, startPoint x: 710, startPoint y: 321, endPoint x: 549, endPoint y: 308, distance: 161.5
click at [549, 308] on form "Route Details Cover door to port - Add loading place Place of loading Road / [G…" at bounding box center [882, 484] width 1305 height 785
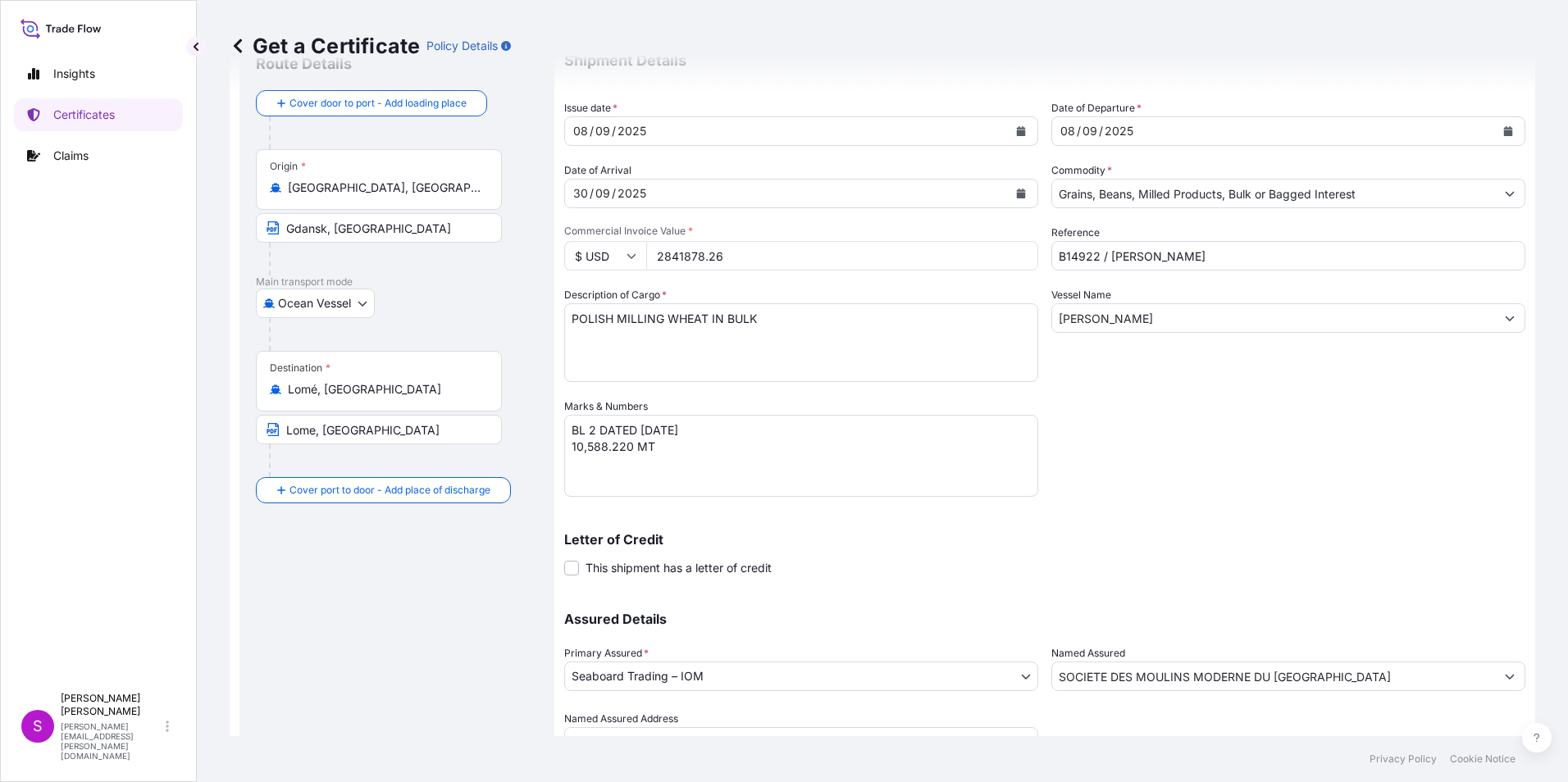
scroll to position [140, 0]
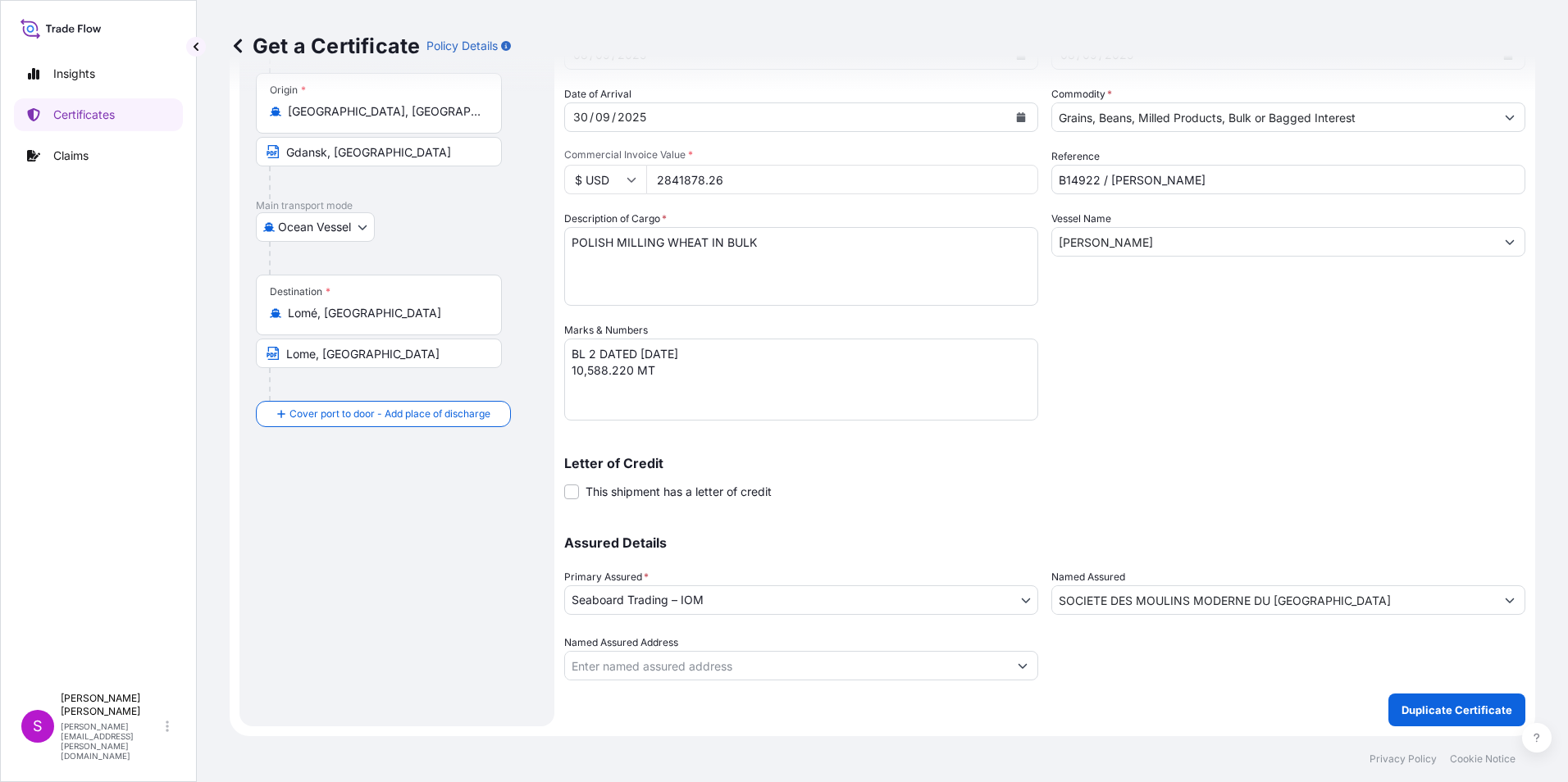
type input "2841878.26"
drag, startPoint x: 380, startPoint y: 153, endPoint x: 249, endPoint y: 150, distance: 131.0
click at [249, 150] on div "Route Details Cover door to port - Add loading place Place of loading Road / [G…" at bounding box center [397, 344] width 315 height 765
click at [288, 150] on input "[GEOGRAPHIC_DATA], [GEOGRAPHIC_DATA]" at bounding box center [378, 152] width 246 height 30
type input "[GEOGRAPHIC_DATA], [GEOGRAPHIC_DATA]"
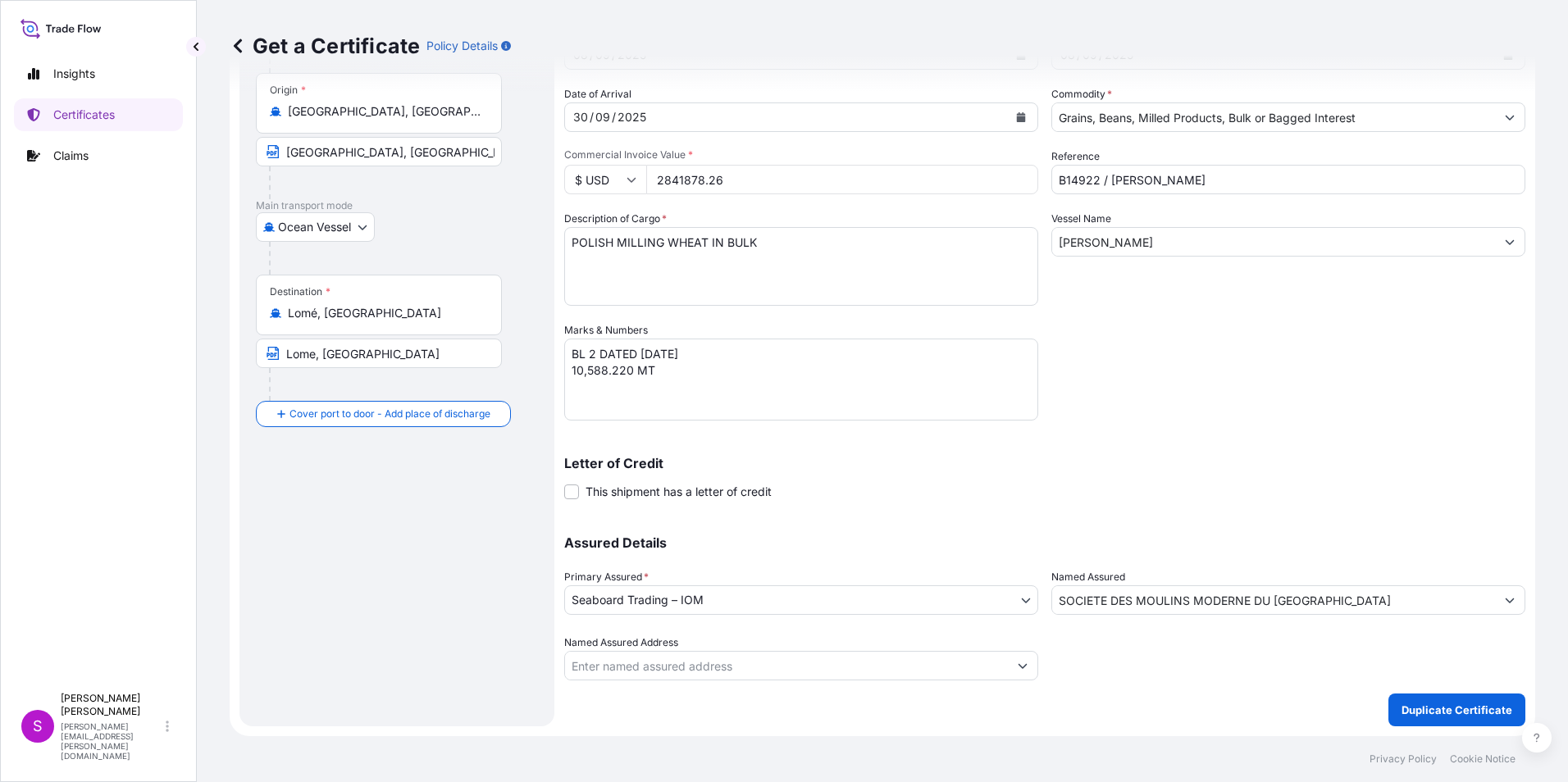
click at [503, 608] on div "Route Details Cover door to port - Add loading place Place of loading Road / [G…" at bounding box center [397, 344] width 282 height 732
click at [1414, 707] on p "Duplicate Certificate" at bounding box center [1456, 710] width 111 height 16
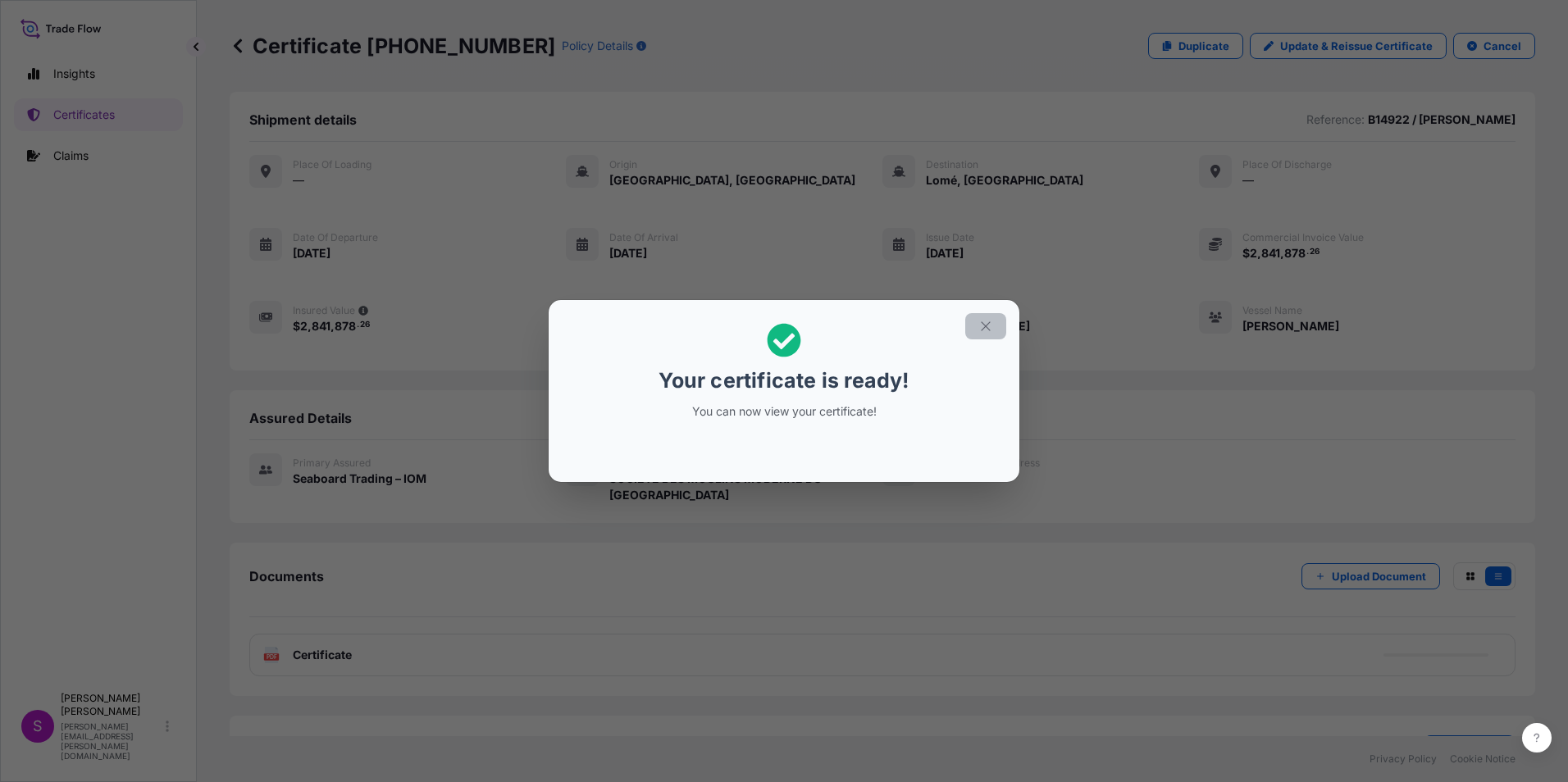
click at [981, 313] on button "button" at bounding box center [986, 325] width 41 height 26
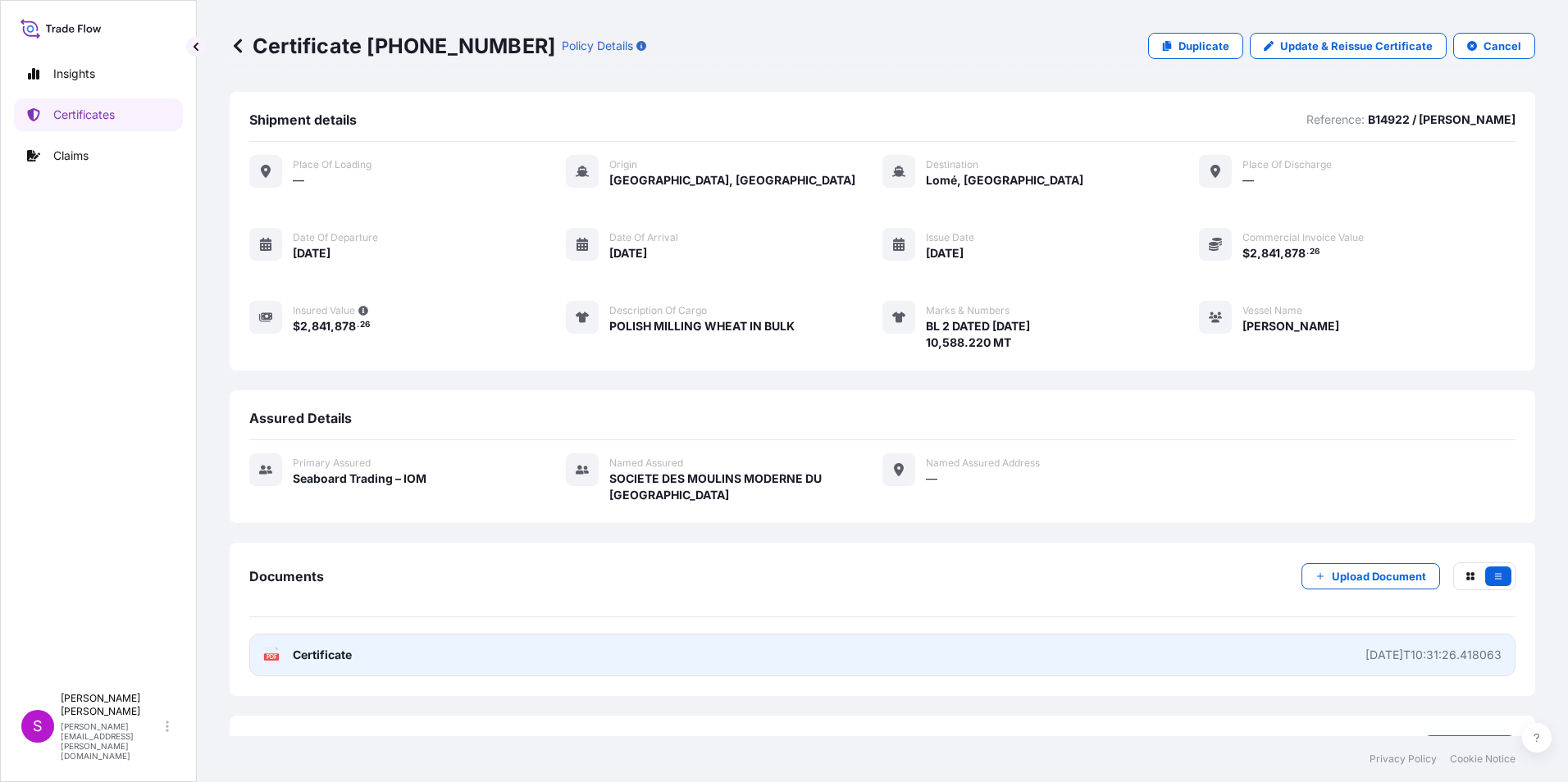
click at [649, 634] on link "PDF Certificate [DATE]T10:31:26.418063" at bounding box center [882, 656] width 1266 height 42
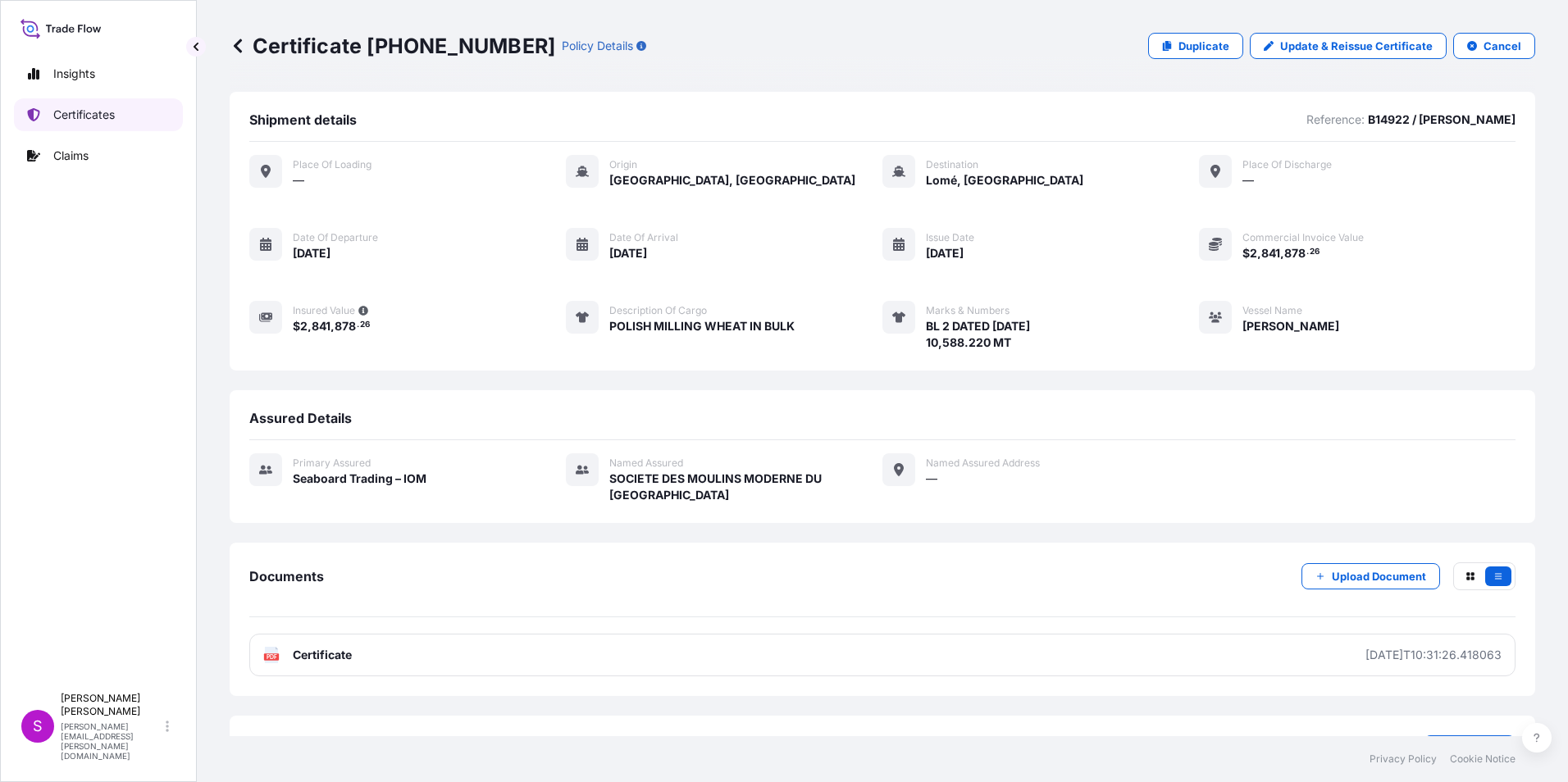
click at [69, 115] on p "Certificates" at bounding box center [84, 114] width 62 height 16
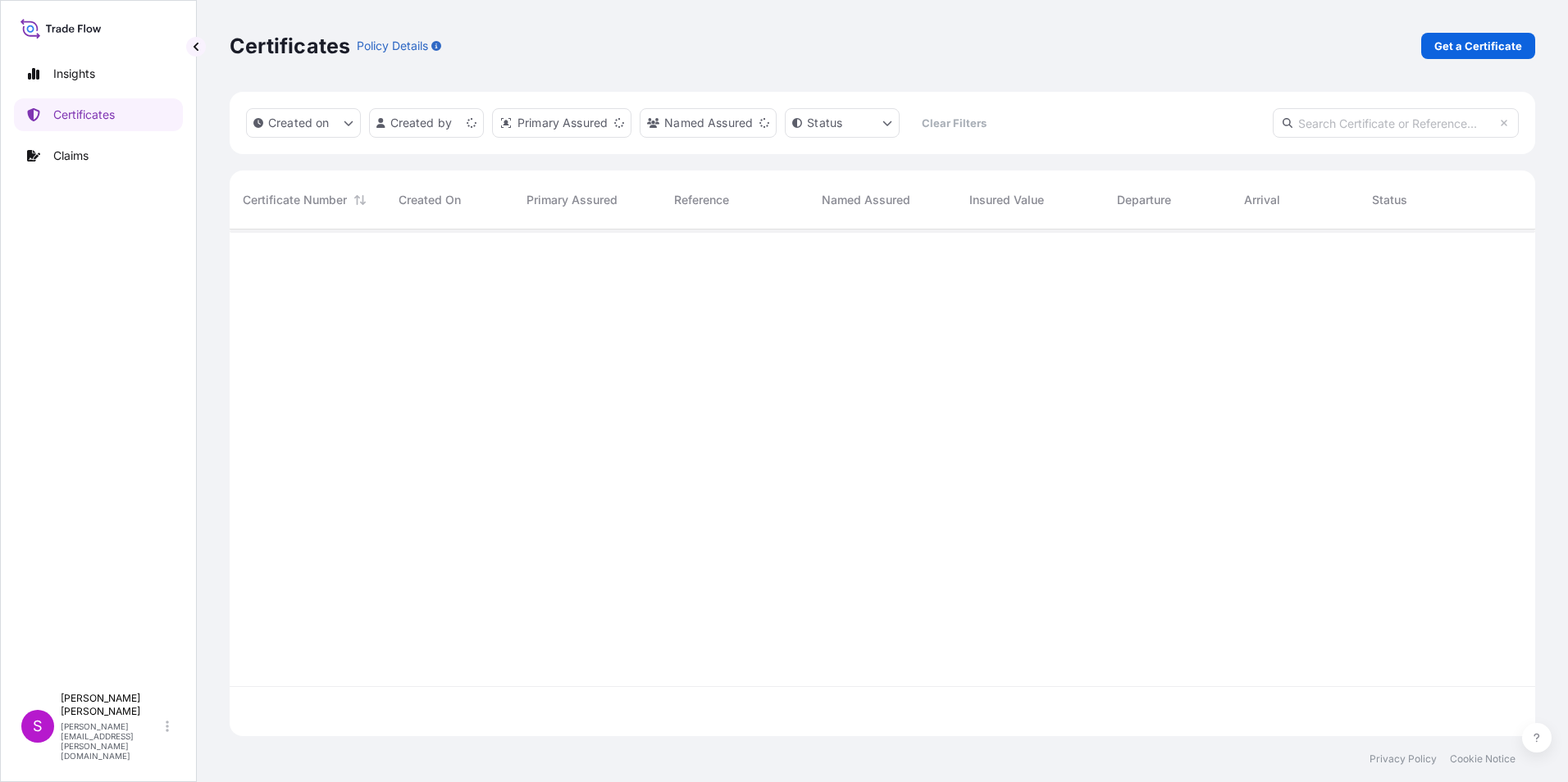
scroll to position [503, 1293]
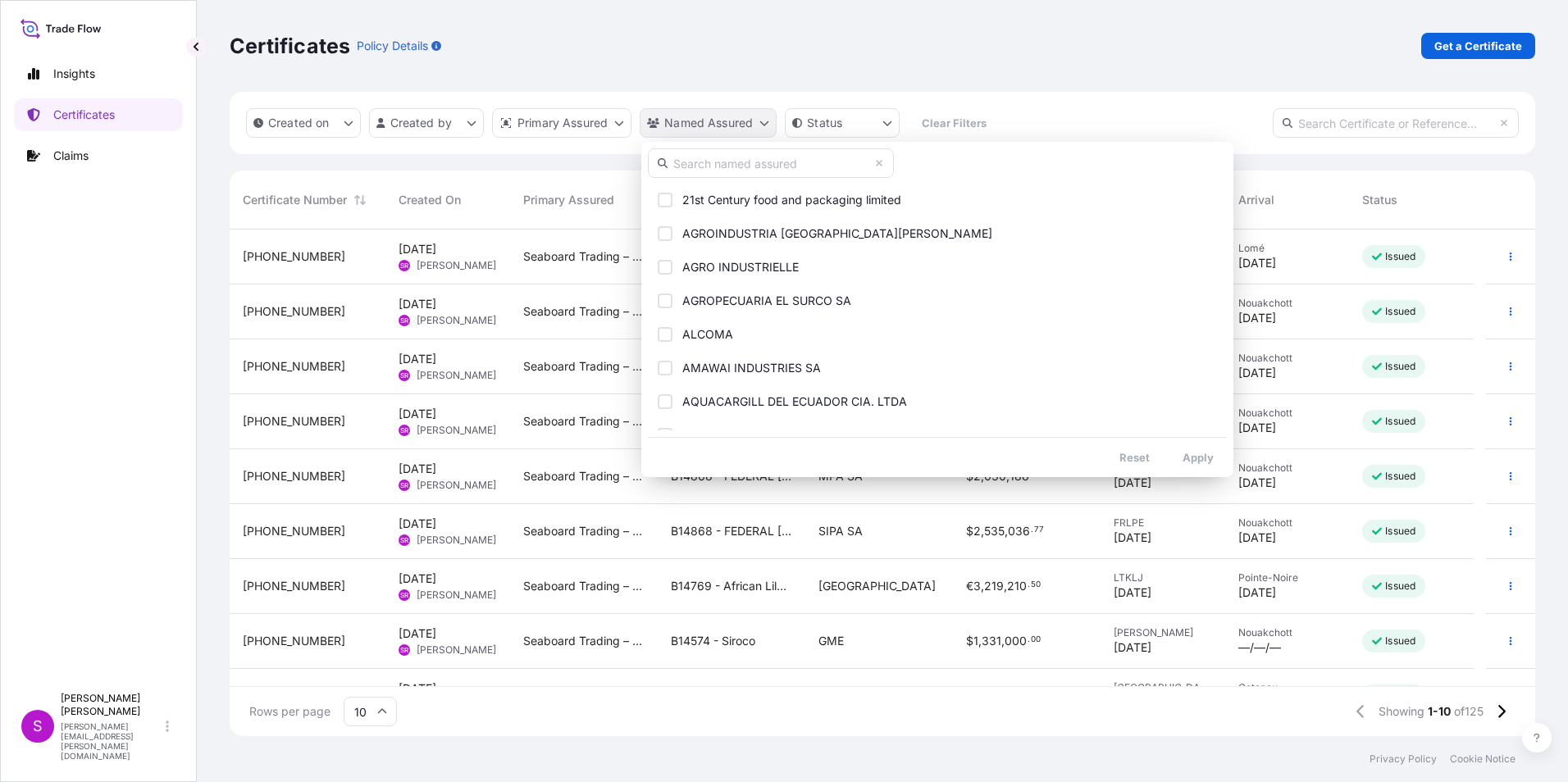
click at [761, 117] on html "Insights Certificates Claims S [PERSON_NAME] [PERSON_NAME][EMAIL_ADDRESS][PERSO…" at bounding box center [784, 391] width 1568 height 782
click at [678, 164] on input "text" at bounding box center [770, 163] width 246 height 30
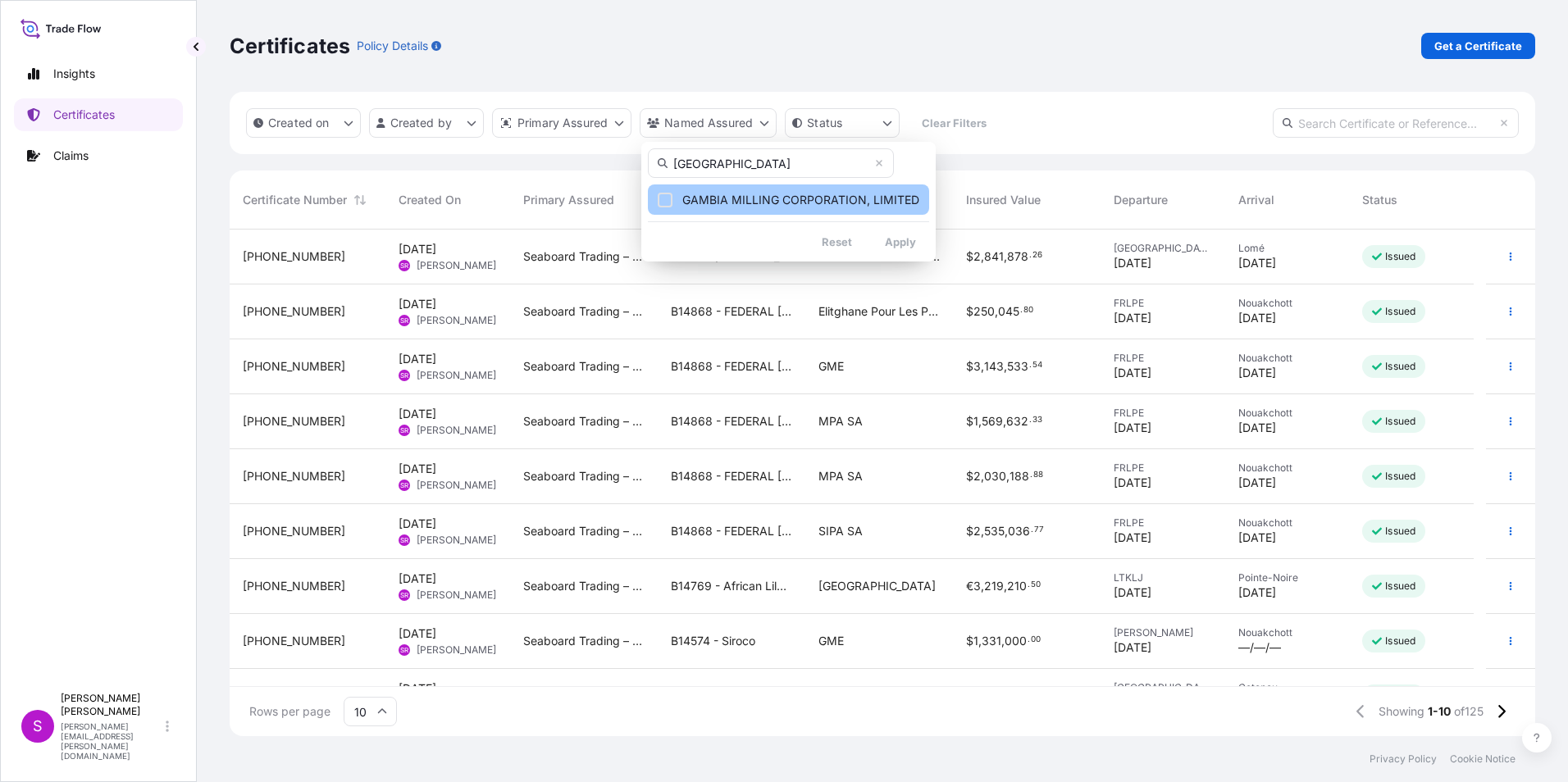
type input "[GEOGRAPHIC_DATA]"
click at [747, 198] on span "GAMBIA MILLING CORPORATION, LIMITED" at bounding box center [800, 200] width 237 height 16
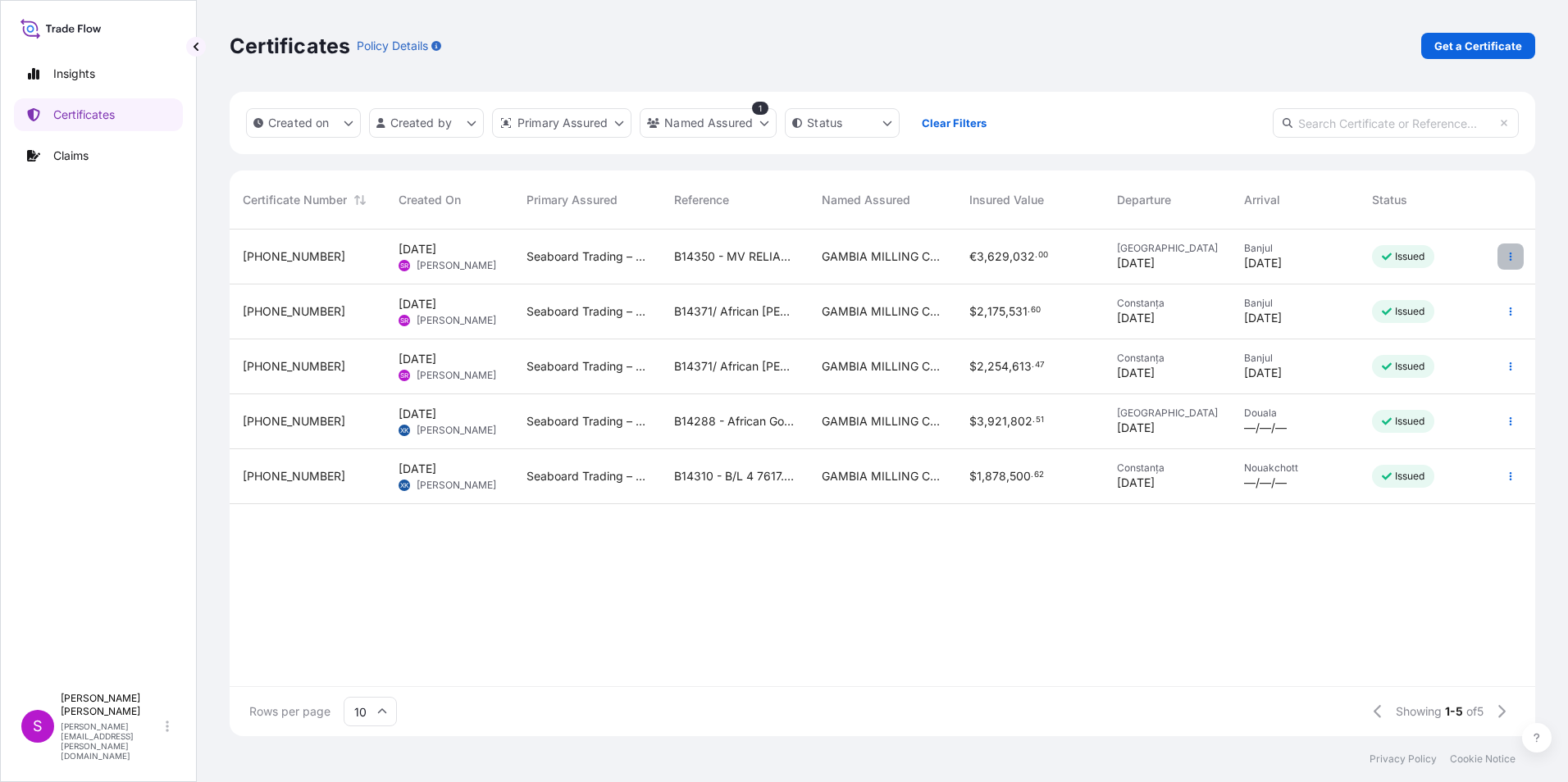
click at [1511, 252] on icon "button" at bounding box center [1510, 257] width 10 height 10
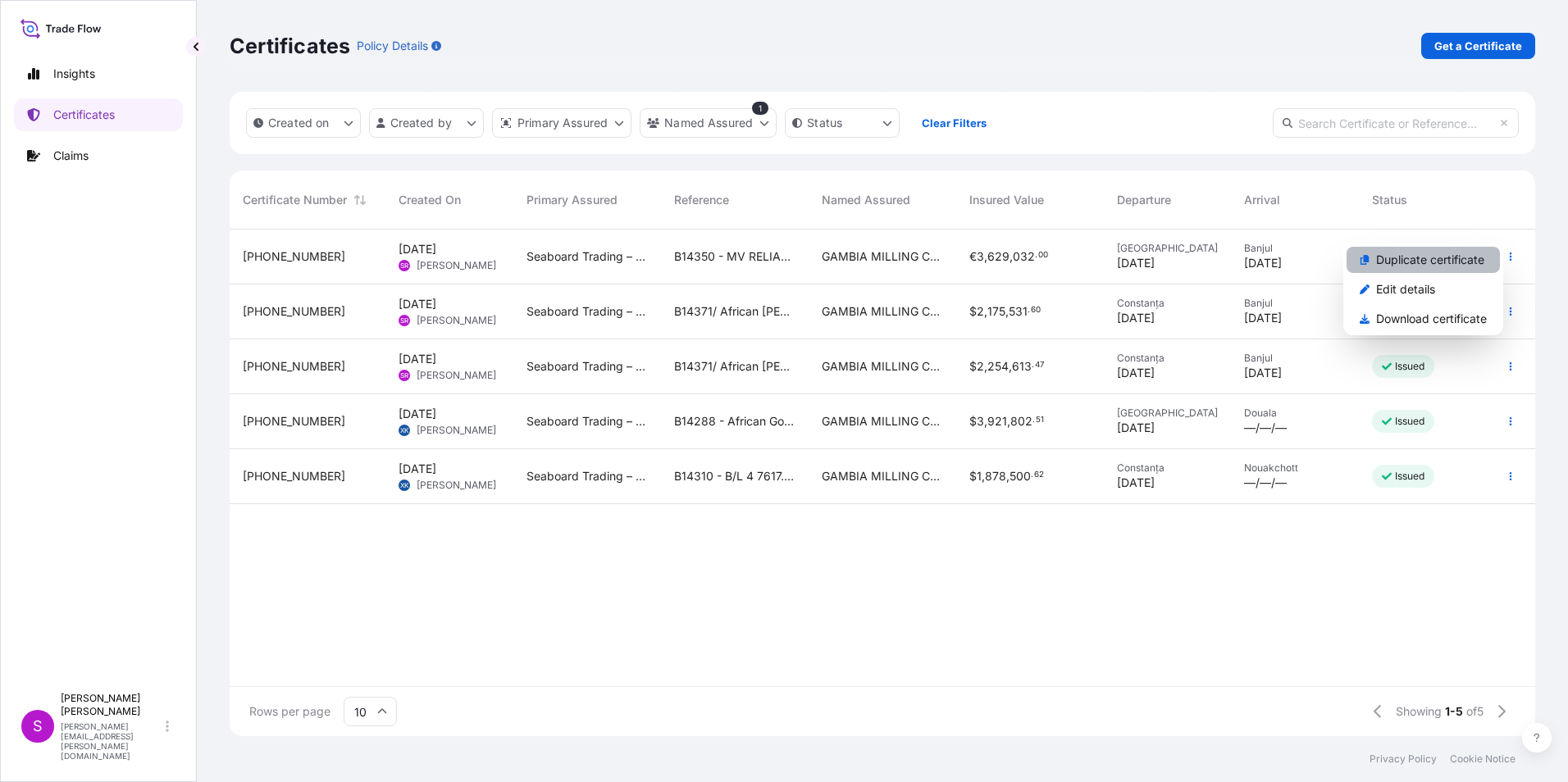
click at [1434, 254] on p "Duplicate certificate" at bounding box center [1430, 260] width 108 height 16
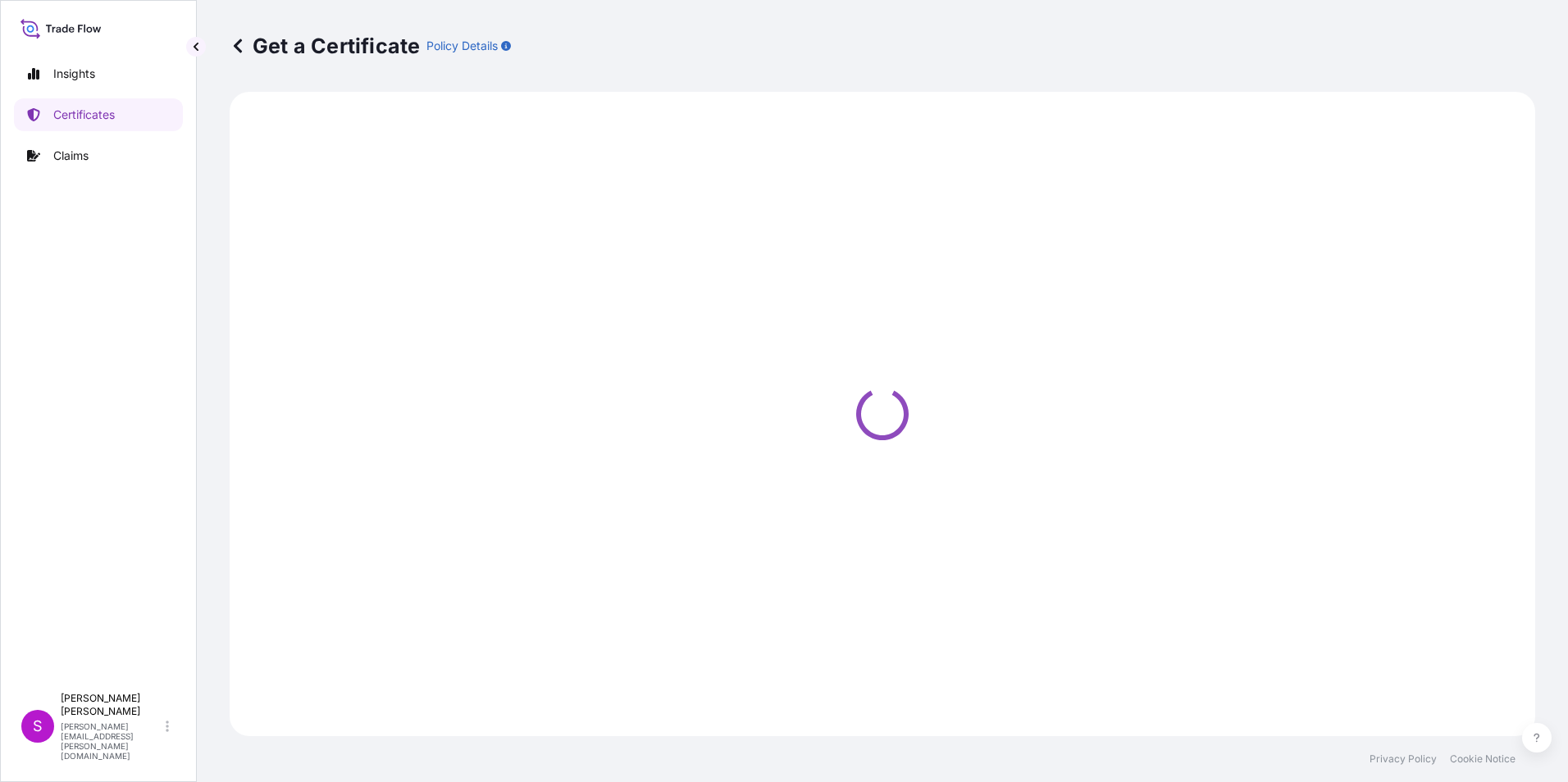
select select "Ocean Vessel"
select select "31640"
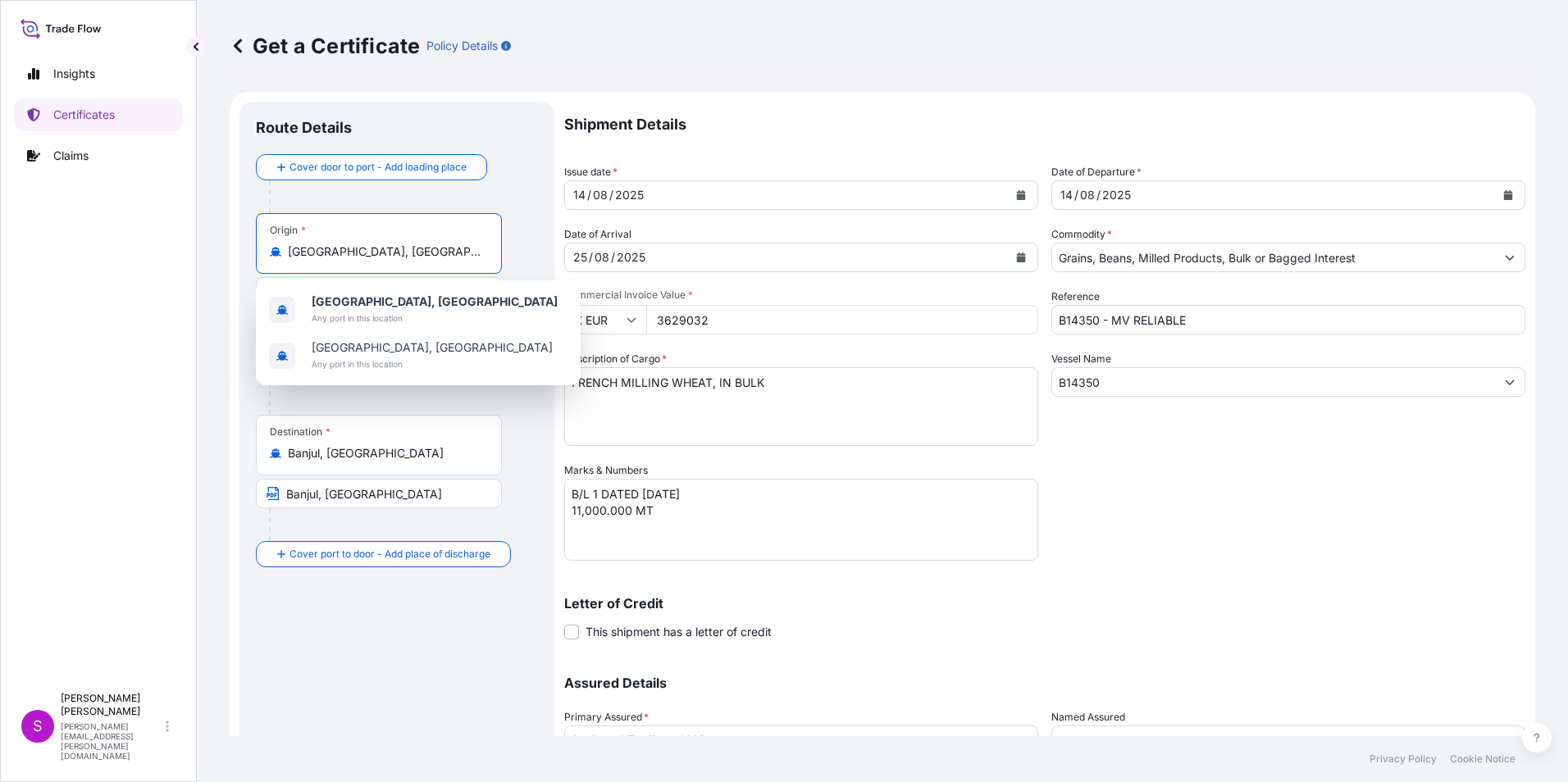
click at [378, 254] on input "[GEOGRAPHIC_DATA], [GEOGRAPHIC_DATA]" at bounding box center [384, 251] width 193 height 16
click at [389, 253] on input "[GEOGRAPHIC_DATA], [GEOGRAPHIC_DATA]" at bounding box center [384, 251] width 193 height 16
click at [533, 255] on div "Origin * [GEOGRAPHIC_DATA], [GEOGRAPHIC_DATA] [GEOGRAPHIC_DATA], [GEOGRAPHIC_DA…" at bounding box center [397, 276] width 282 height 126
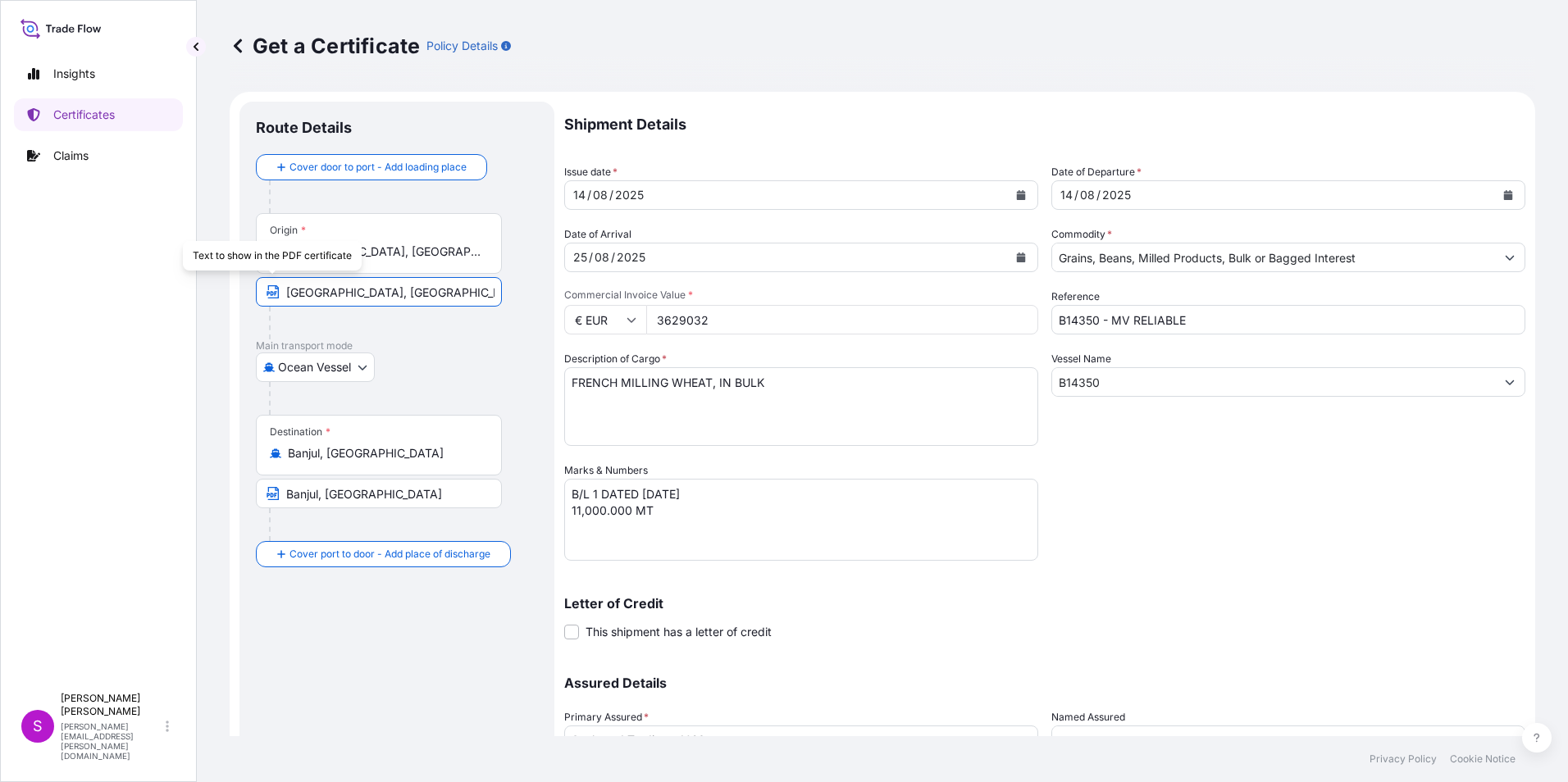
drag, startPoint x: 289, startPoint y: 293, endPoint x: 160, endPoint y: 294, distance: 129.0
click at [160, 294] on div "Insights Certificates Claims S [PERSON_NAME] [PERSON_NAME][EMAIL_ADDRESS][PERSO…" at bounding box center [784, 391] width 1568 height 782
type input "[GEOGRAPHIC_DATA], [GEOGRAPHIC_DATA]"
click at [1016, 193] on icon "Calendar" at bounding box center [1021, 195] width 10 height 10
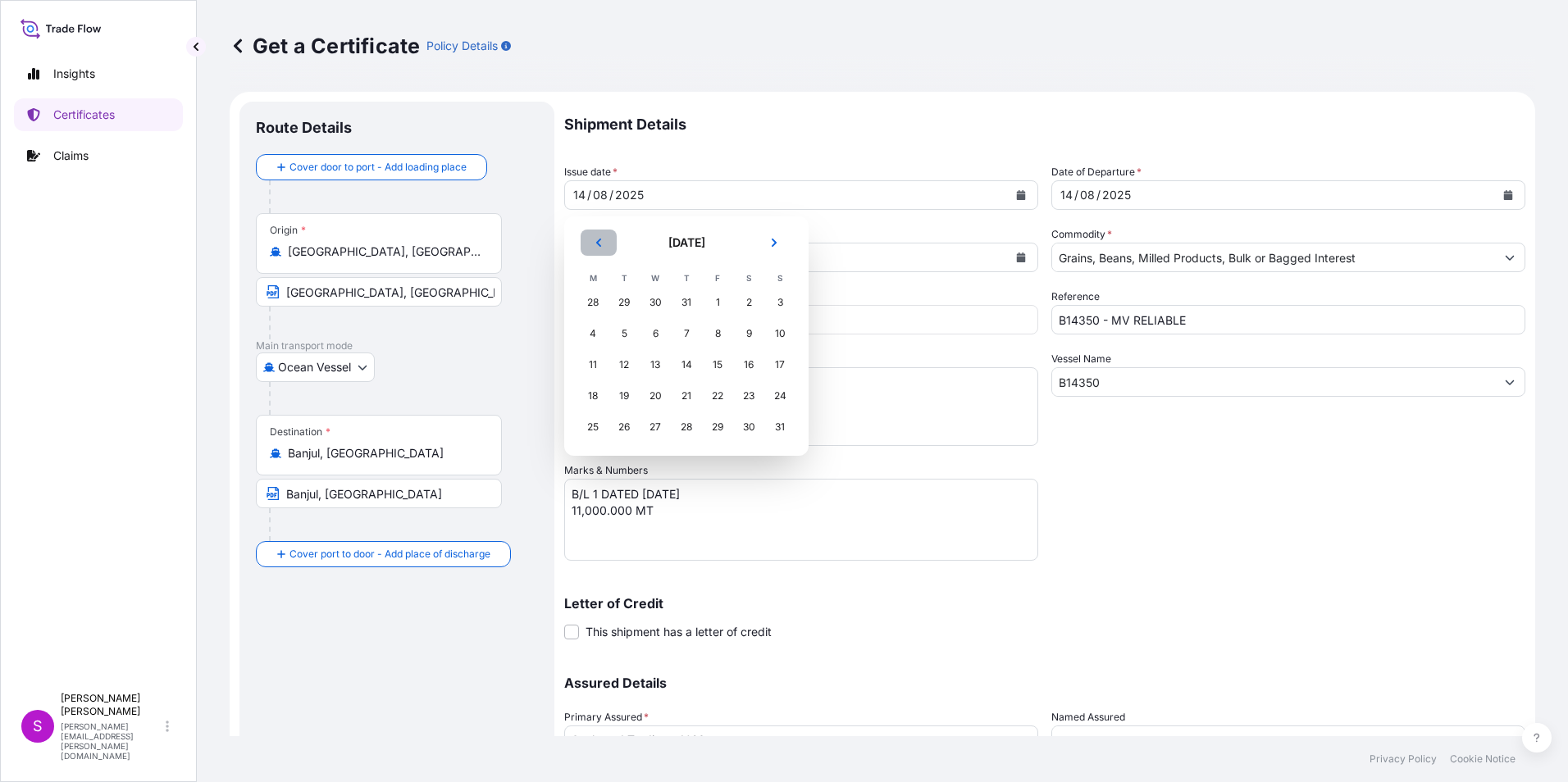
click at [597, 242] on icon "Previous" at bounding box center [598, 242] width 5 height 8
click at [773, 238] on icon "Next" at bounding box center [774, 242] width 10 height 10
click at [596, 333] on div "8" at bounding box center [593, 333] width 30 height 30
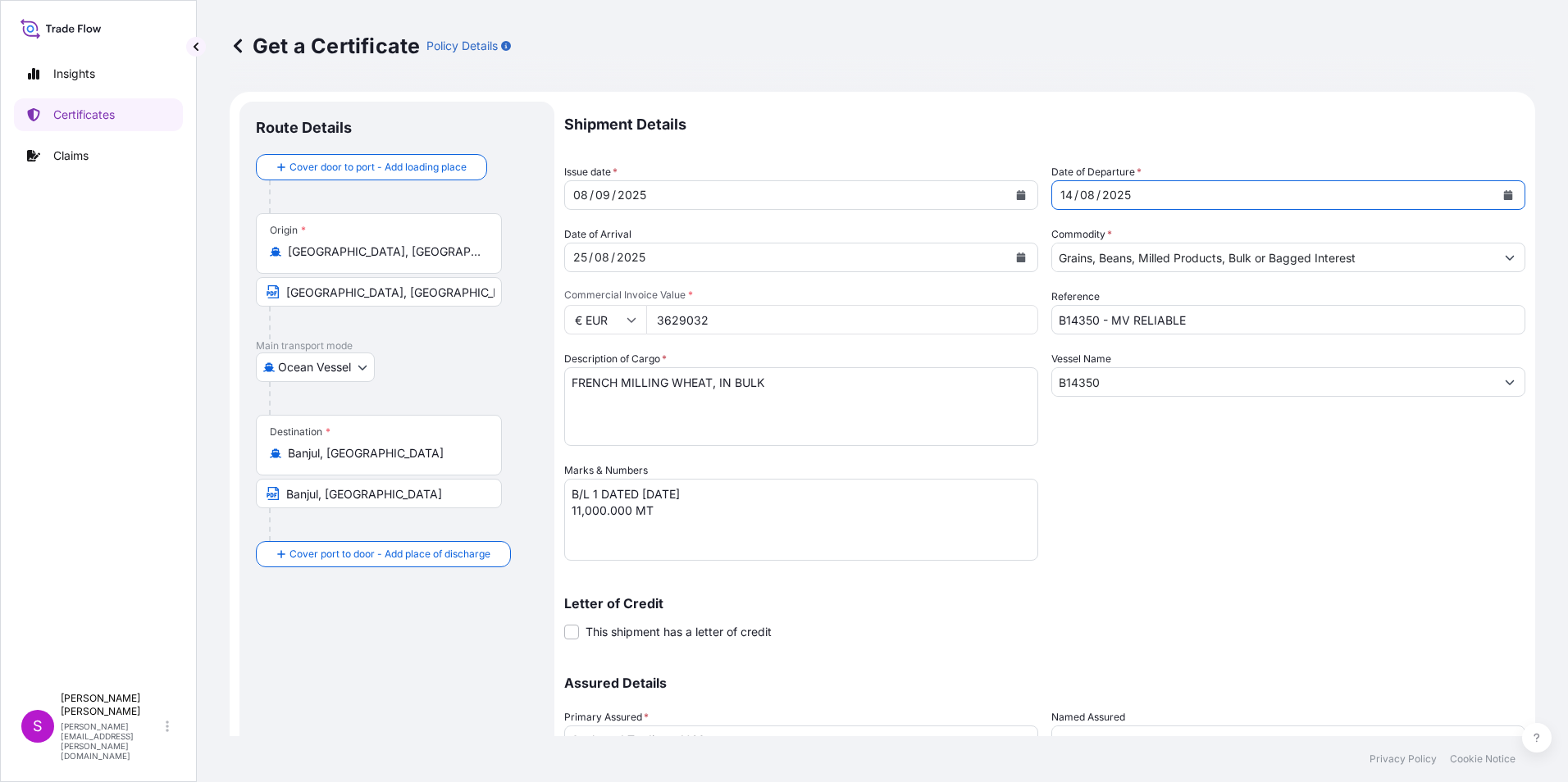
click at [1504, 192] on icon "Calendar" at bounding box center [1508, 195] width 9 height 10
click at [1017, 257] on icon "Calendar" at bounding box center [1021, 258] width 9 height 10
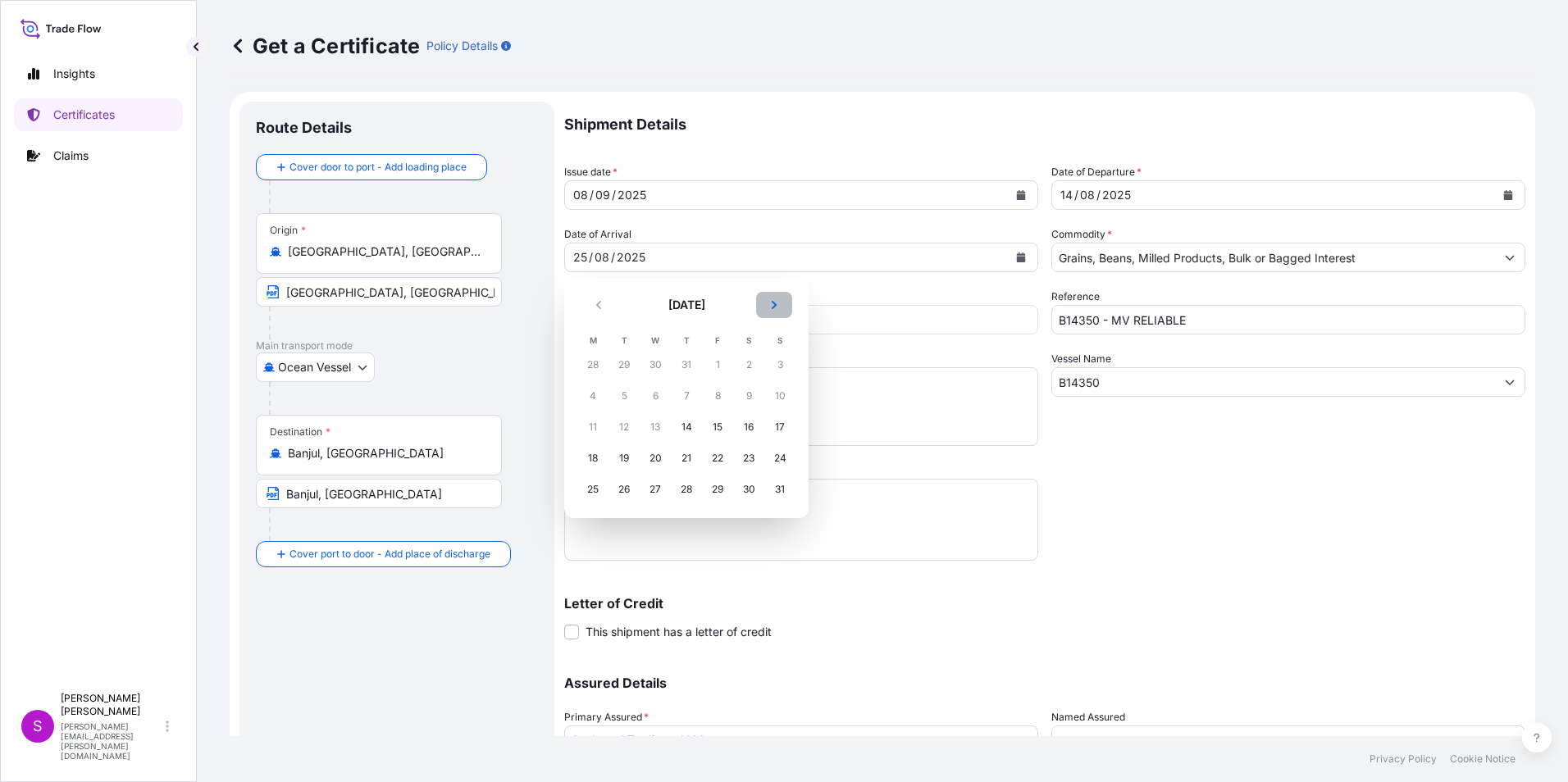
click at [771, 302] on icon "Next" at bounding box center [773, 305] width 5 height 8
click at [590, 400] on div "8" at bounding box center [593, 396] width 30 height 30
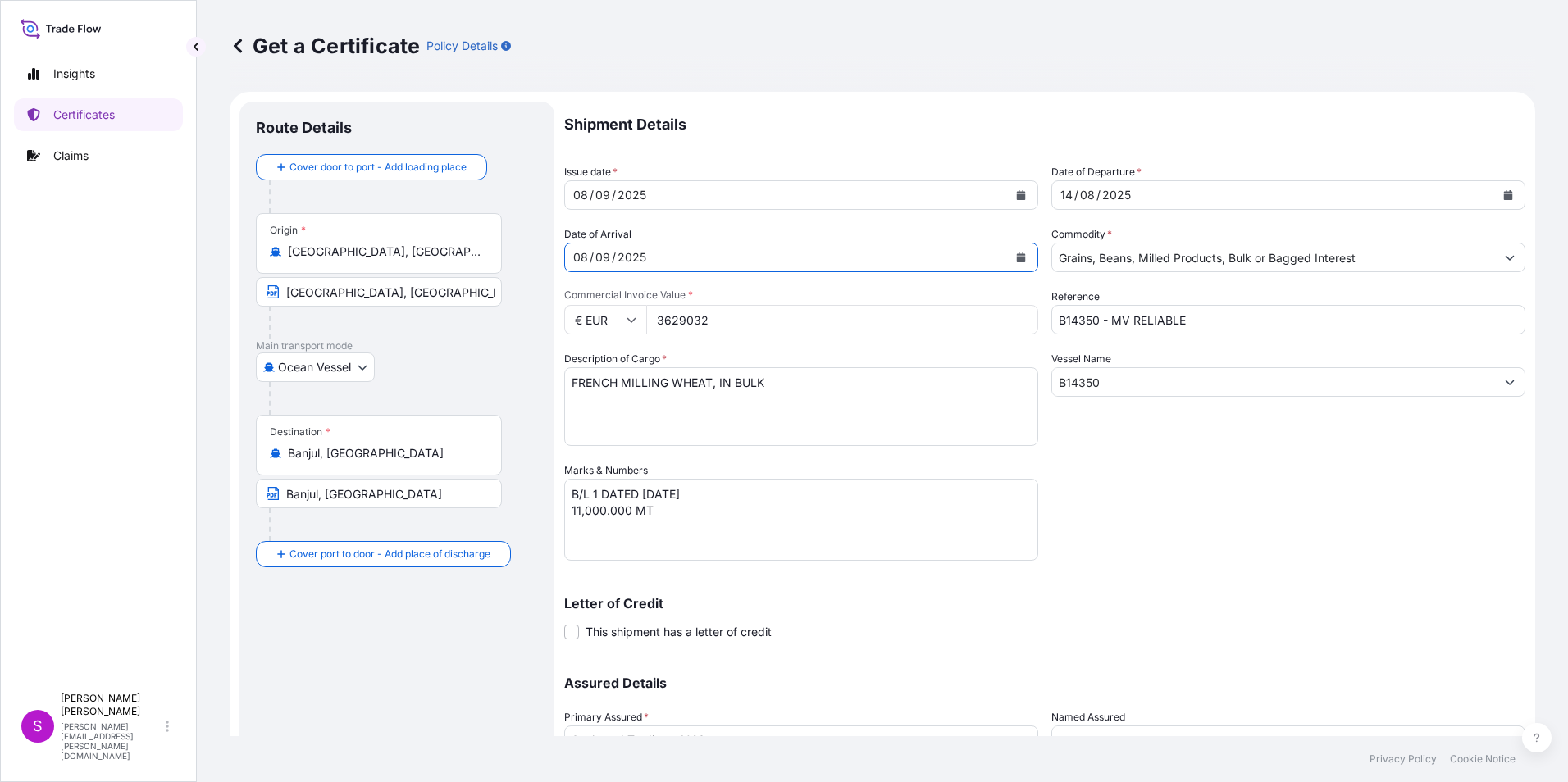
click at [1017, 259] on icon "Calendar" at bounding box center [1021, 258] width 9 height 10
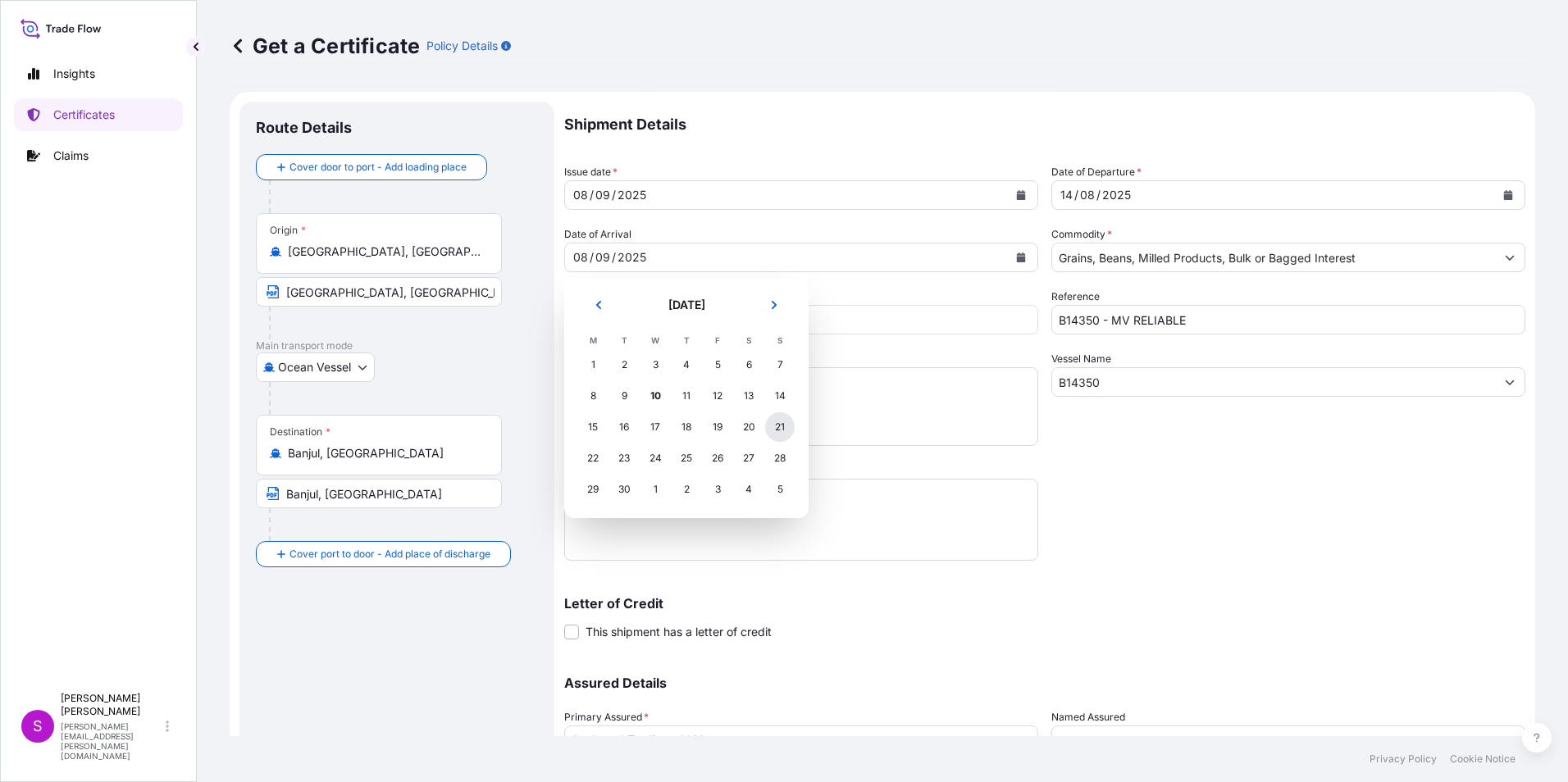
click at [781, 422] on div "21" at bounding box center [779, 427] width 30 height 30
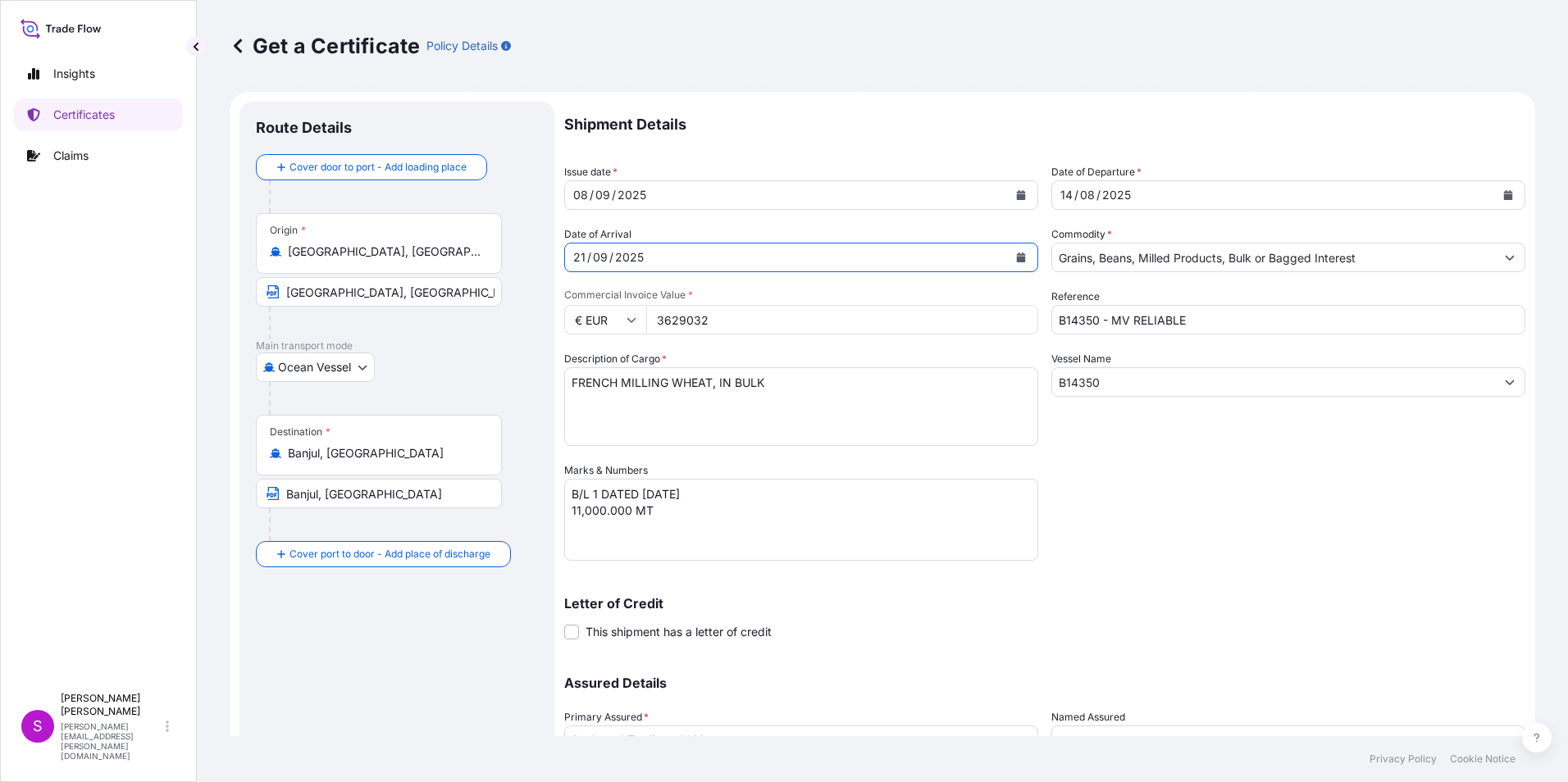
click at [633, 323] on icon at bounding box center [631, 320] width 10 height 10
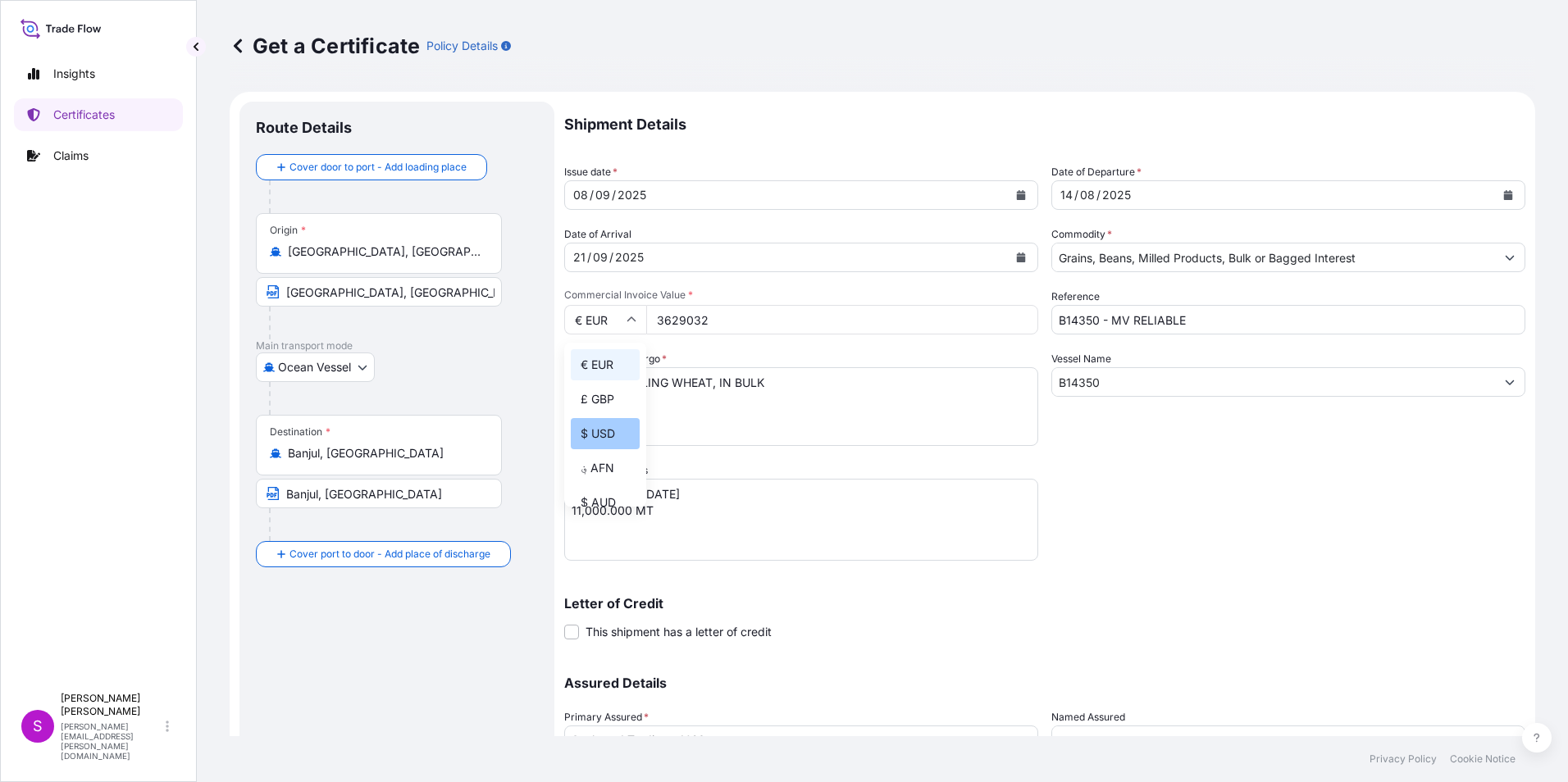
click at [606, 427] on div "$ USD" at bounding box center [604, 433] width 69 height 31
type input "$ USD"
click at [744, 319] on input "3629032" at bounding box center [842, 320] width 392 height 30
drag, startPoint x: 761, startPoint y: 320, endPoint x: 484, endPoint y: 277, distance: 280.3
click at [460, 275] on form "Route Details Cover door to port - Add loading place Place of loading Road / [G…" at bounding box center [882, 484] width 1305 height 785
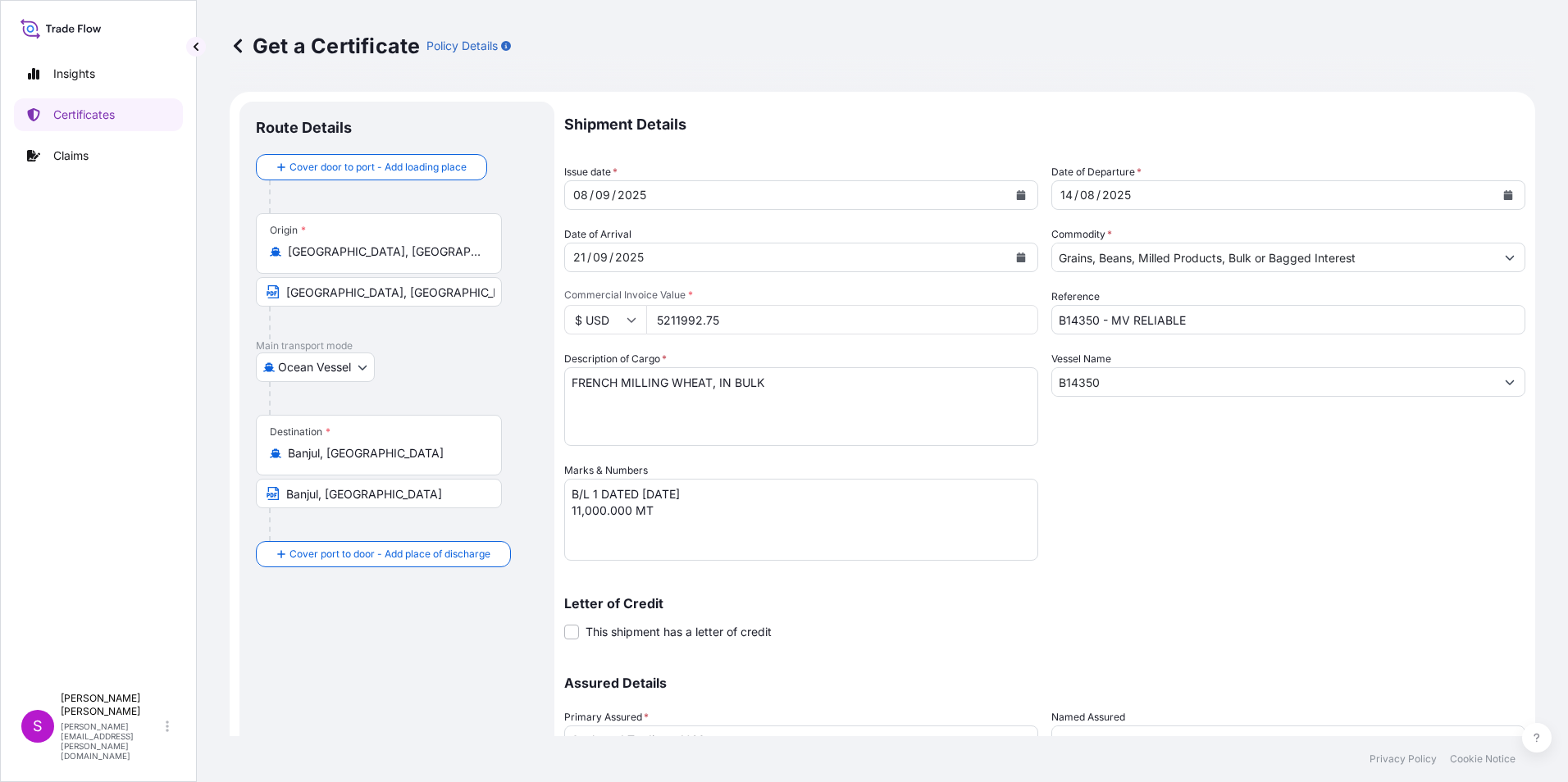
type input "5211992.75"
click at [657, 405] on textarea "FRENCH MILLING WHEAT, IN BULK" at bounding box center [800, 406] width 474 height 79
click at [571, 382] on textarea "FRENCH MILLING WHEAT, IN BULK" at bounding box center [800, 406] width 474 height 79
type textarea "POLISH MILLING WHEAT, IN BULK"
click at [596, 492] on textarea "B/L 1 DATED [DATE] 11,000.000 MT" at bounding box center [800, 519] width 474 height 82
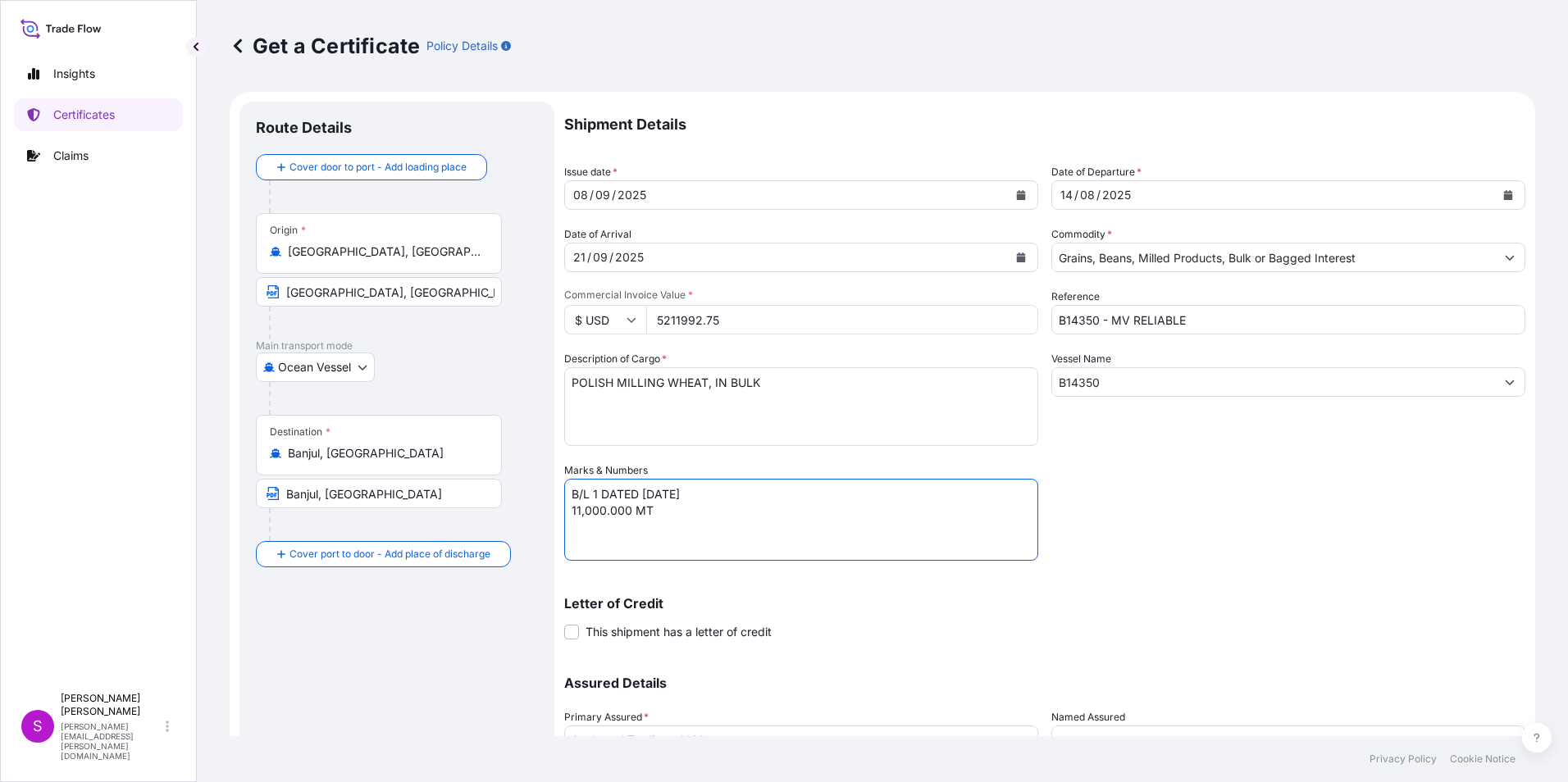
click at [641, 496] on textarea "B/L 1 DATED [DATE] 11,000.000 MT" at bounding box center [800, 519] width 474 height 82
click at [574, 510] on textarea "B/L 1 DATED [DATE] 11,000.000 MT" at bounding box center [800, 519] width 474 height 82
type textarea "B/L 1 DATED [DATE] 15,611.780 MT"
click at [1496, 187] on button "Calendar" at bounding box center [1507, 195] width 26 height 26
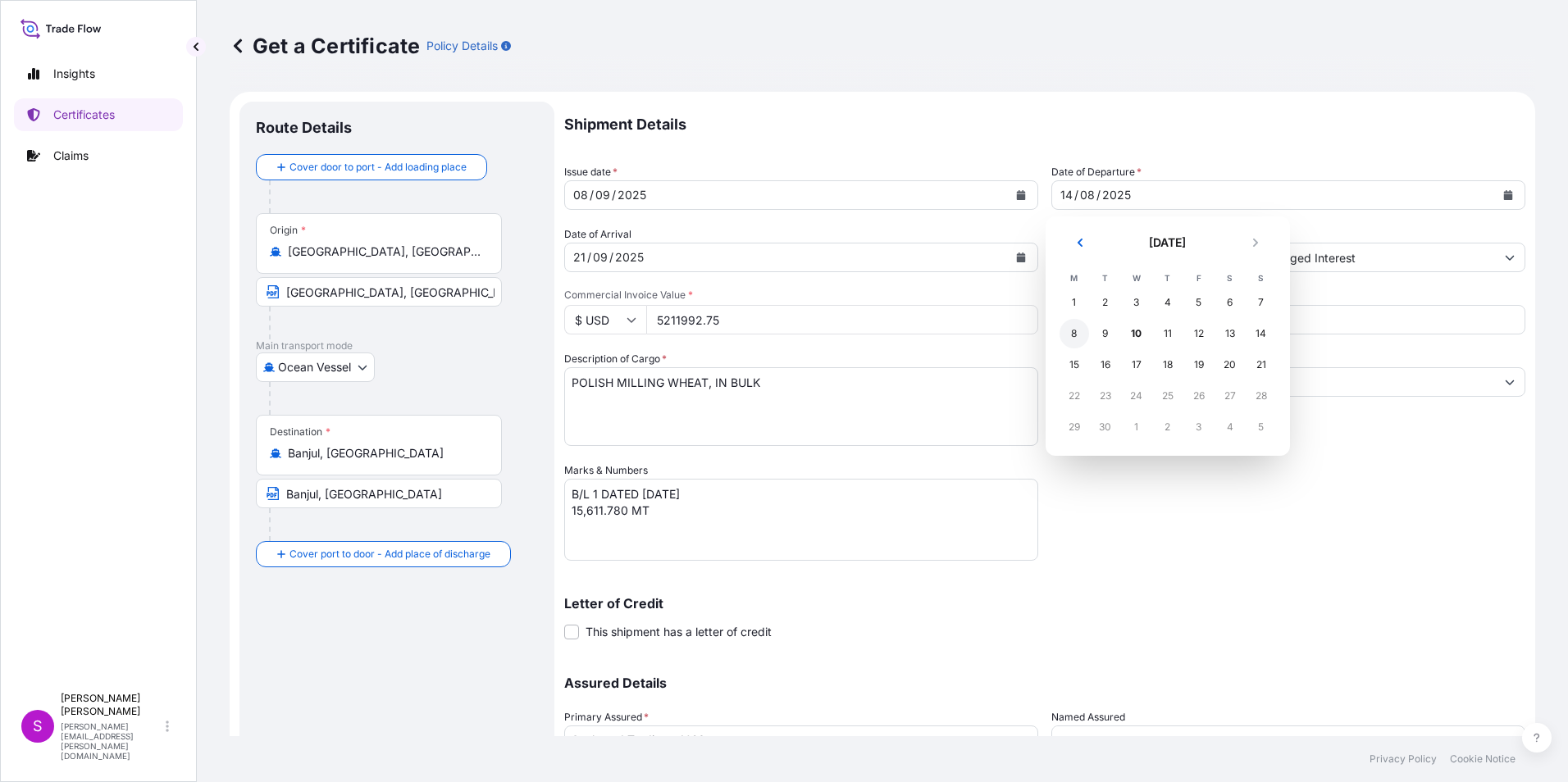
click at [1072, 329] on div "8" at bounding box center [1074, 333] width 30 height 30
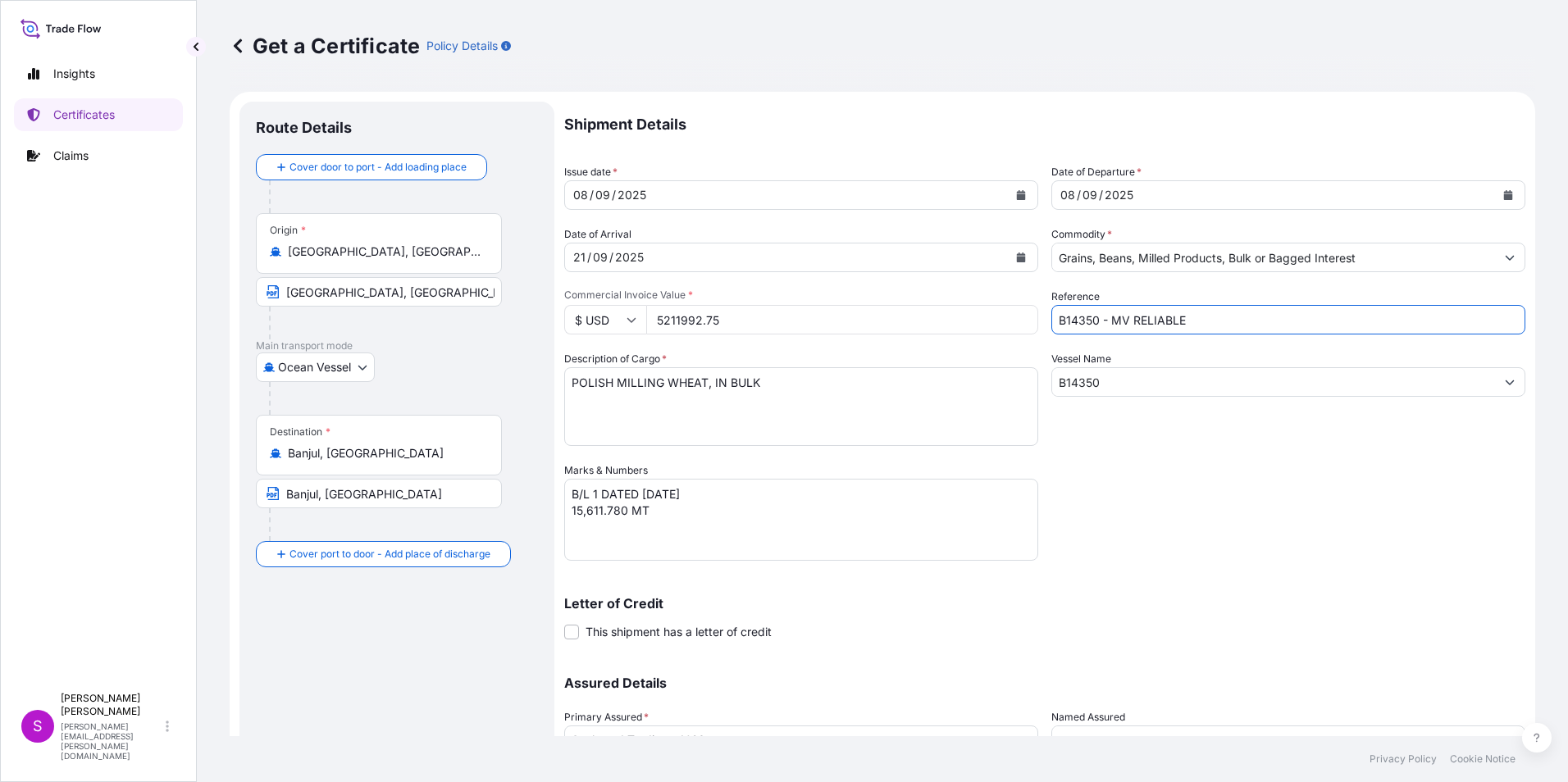
click at [1190, 321] on input "B14350 - MV RELIABLE" at bounding box center [1288, 320] width 474 height 30
drag, startPoint x: 1205, startPoint y: 319, endPoint x: 1129, endPoint y: 318, distance: 76.0
click at [1129, 318] on input "B14350 - MV RELIABLE" at bounding box center [1288, 320] width 474 height 30
click at [1132, 324] on input "B14350 - MV AGIOI" at bounding box center [1288, 320] width 474 height 30
click at [1122, 317] on input "B14350 - MV AGIOI" at bounding box center [1288, 320] width 474 height 30
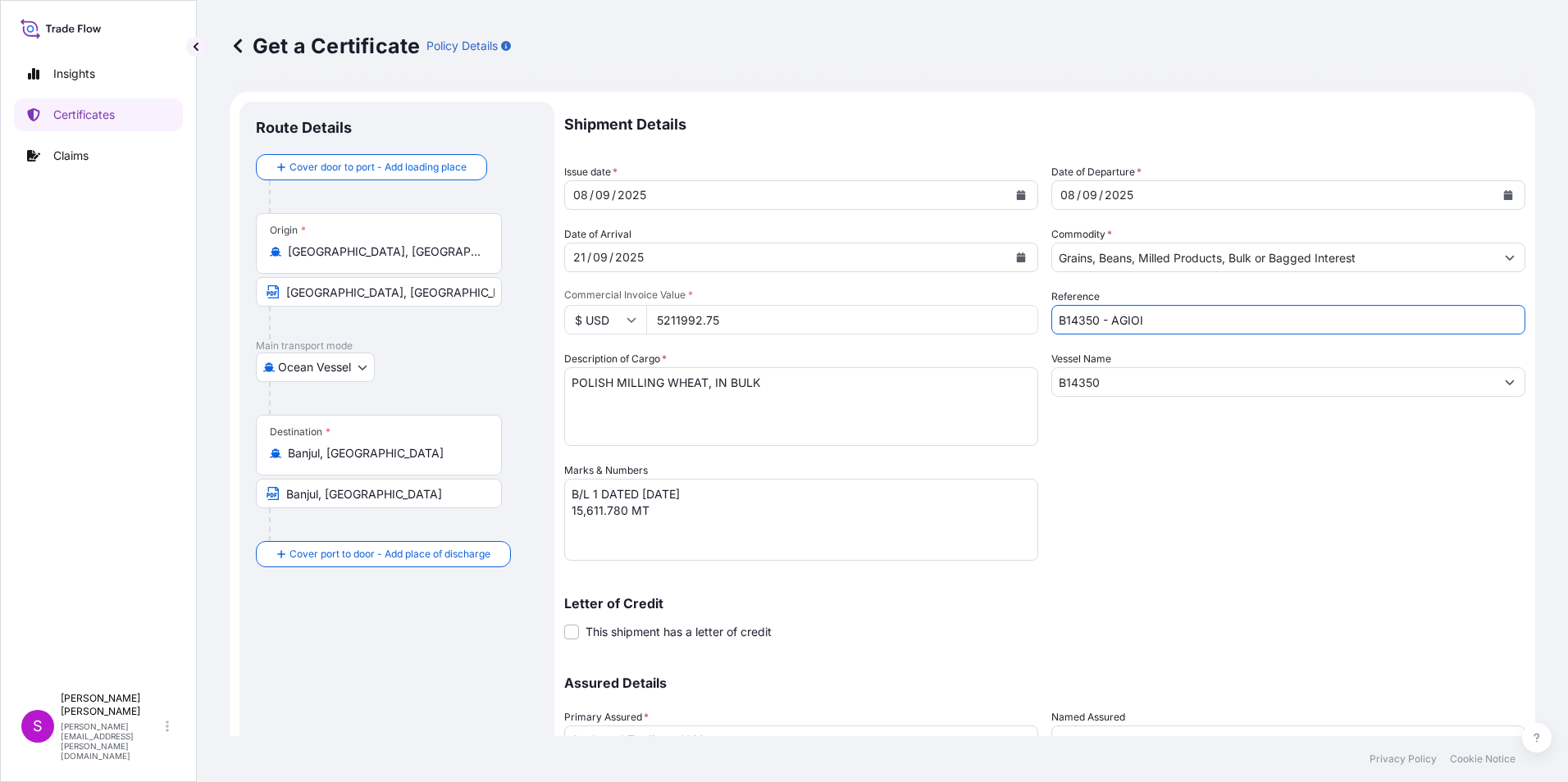
click at [1161, 327] on input "B14350 - AGIOI" at bounding box center [1288, 320] width 474 height 30
type input "B14350 - [PERSON_NAME]"
click at [1145, 379] on input "B14350" at bounding box center [1274, 381] width 443 height 30
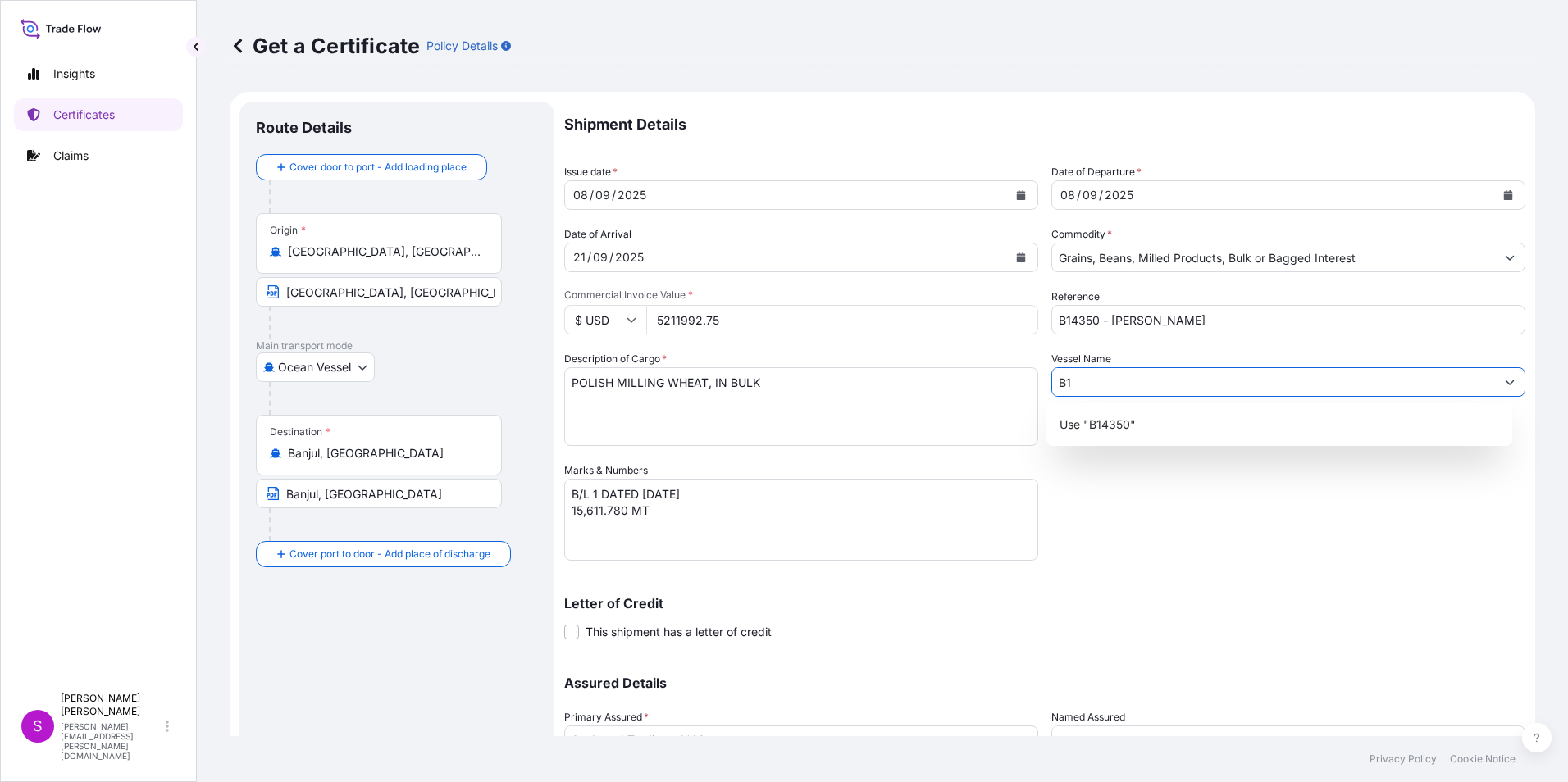
type input "B"
click at [1099, 320] on input "B14350 - [PERSON_NAME]" at bounding box center [1288, 320] width 474 height 30
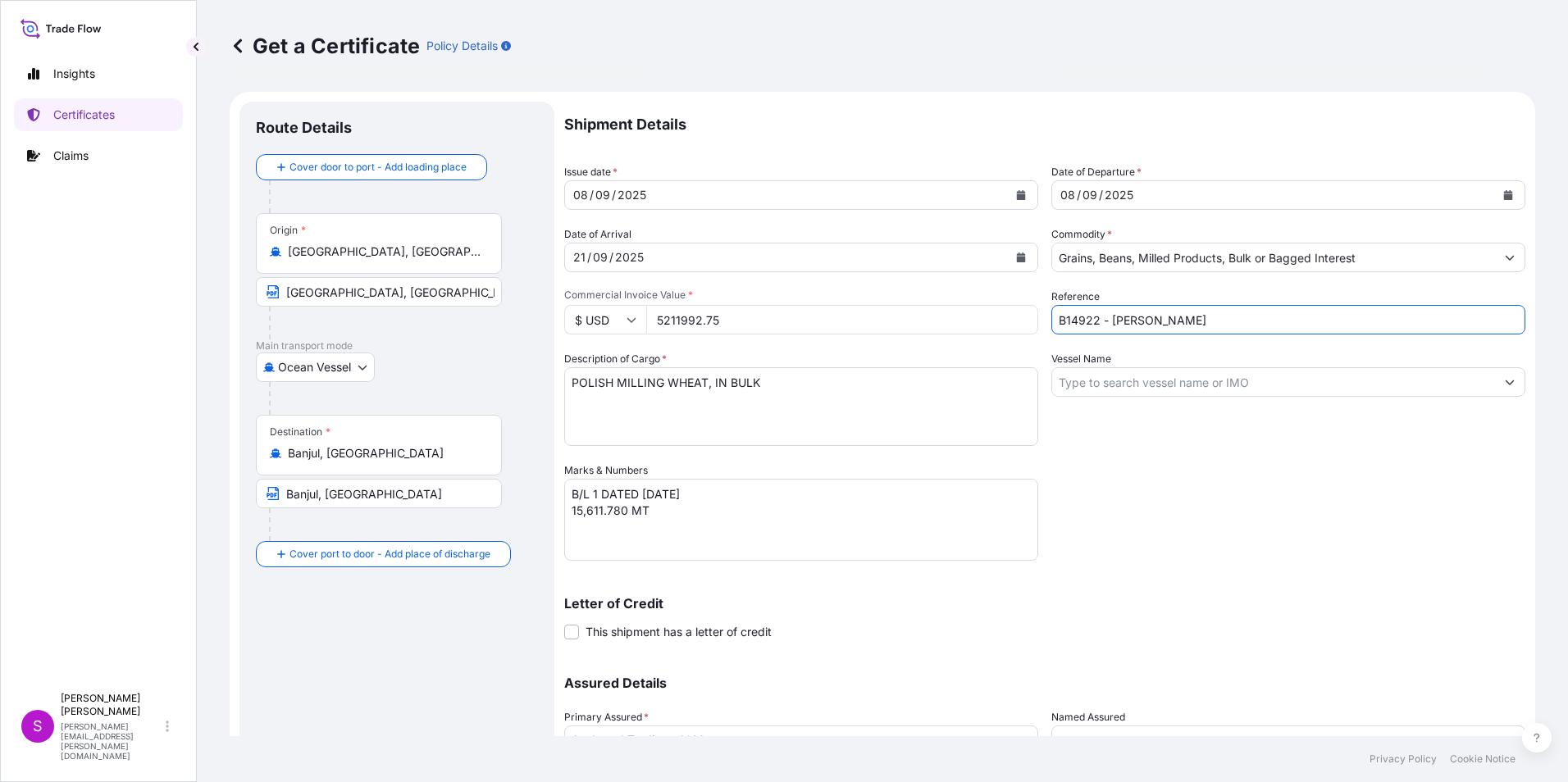
type input "B14922 - [PERSON_NAME]"
click at [1096, 377] on input "Vessel Name" at bounding box center [1274, 381] width 443 height 30
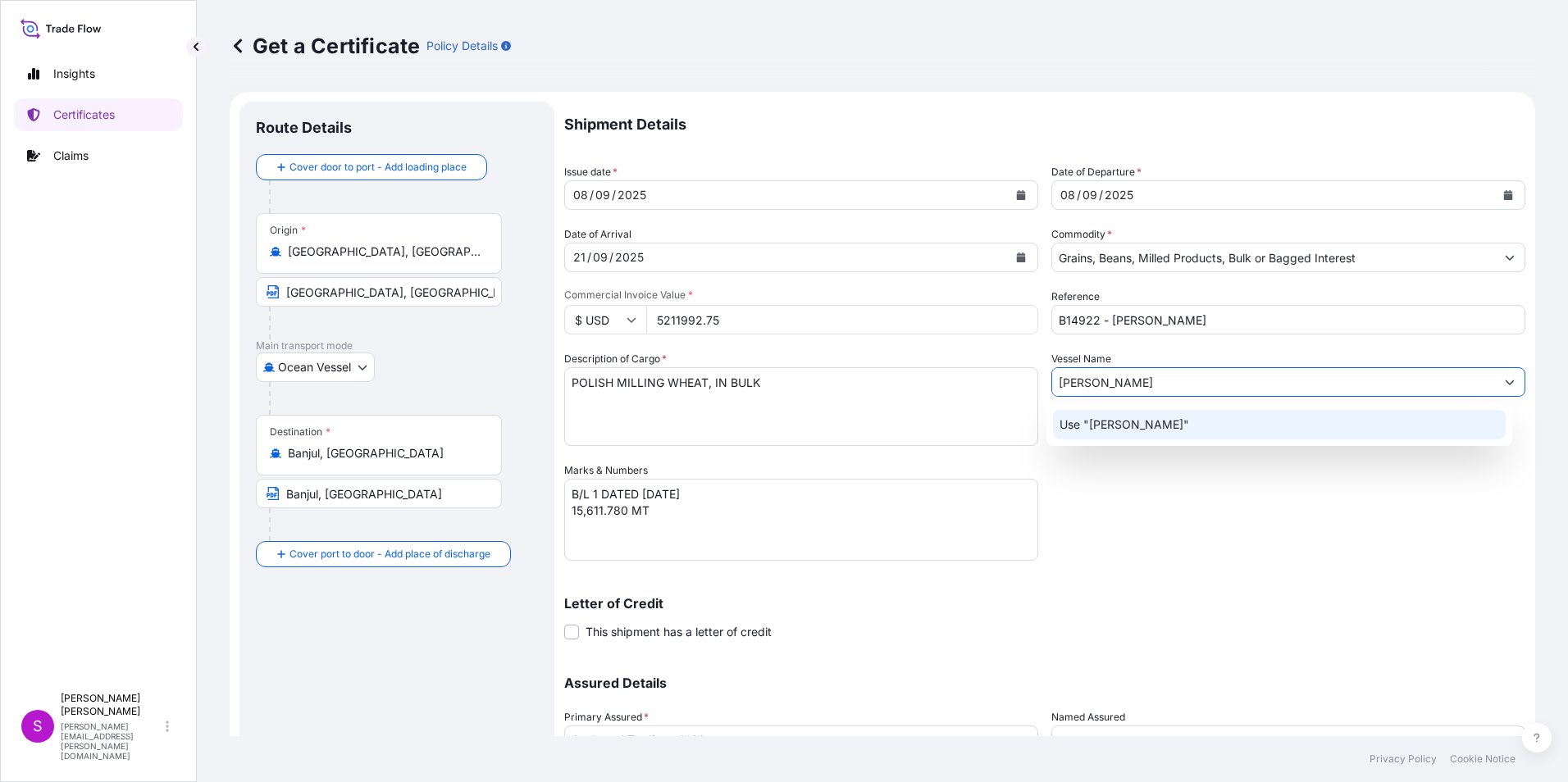
type input "[PERSON_NAME]"
click at [1260, 509] on div "Shipment Details Issue date * [DATE] Date of Departure * [DATE] Date of Arrival…" at bounding box center [1044, 461] width 961 height 719
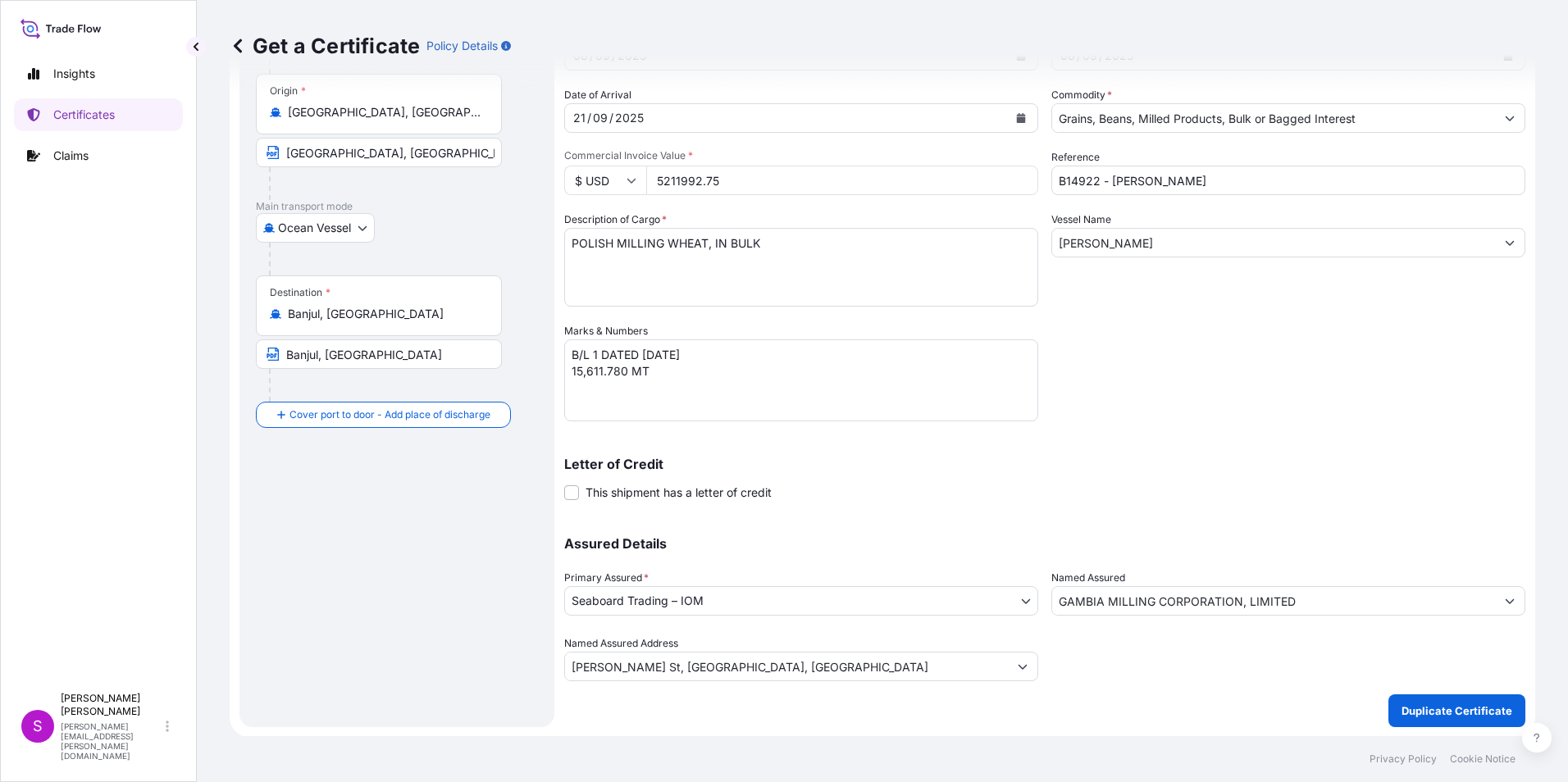
scroll to position [140, 0]
click at [1427, 705] on p "Duplicate Certificate" at bounding box center [1456, 710] width 111 height 16
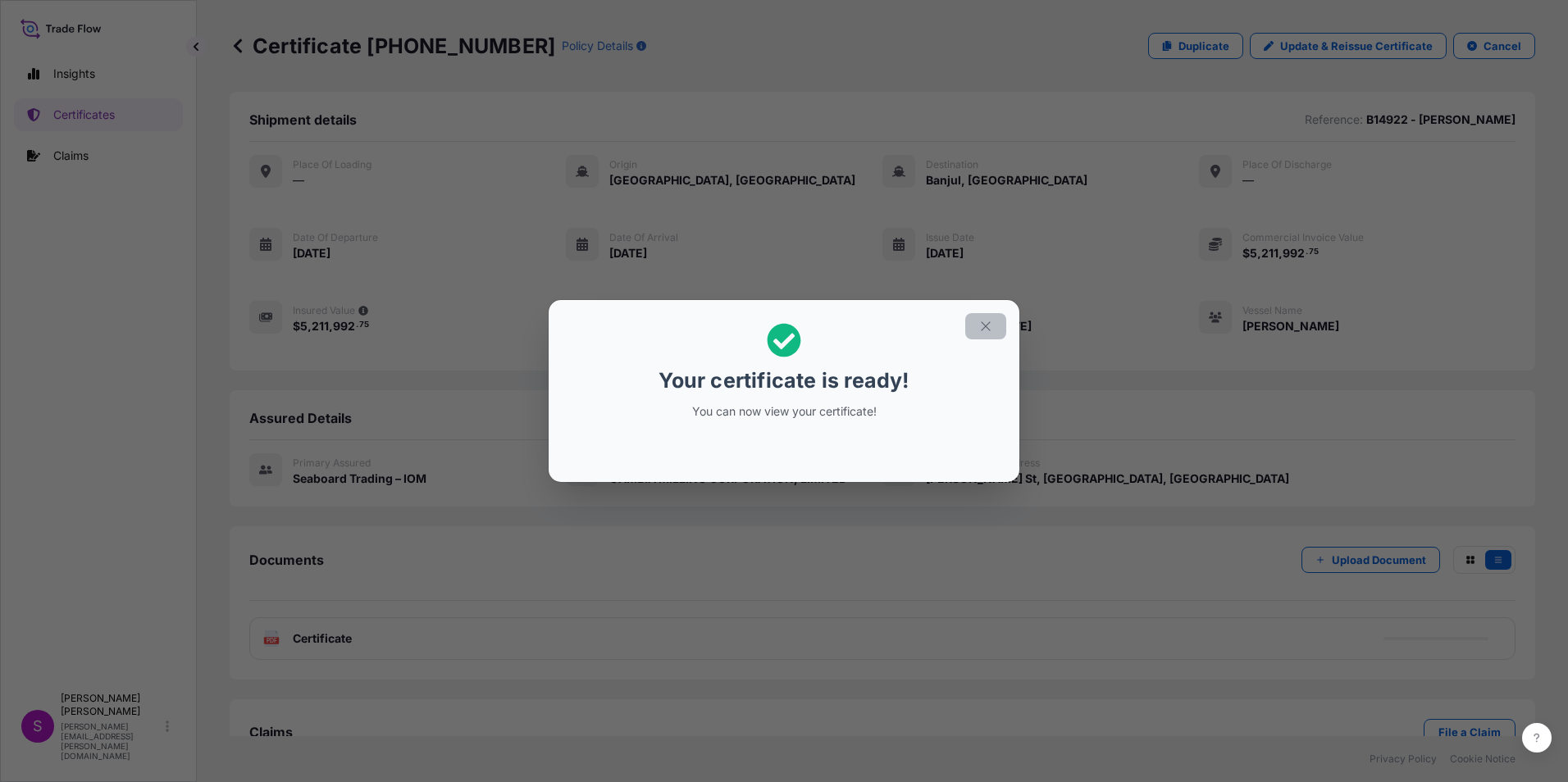
click at [985, 323] on icon "button" at bounding box center [985, 325] width 14 height 14
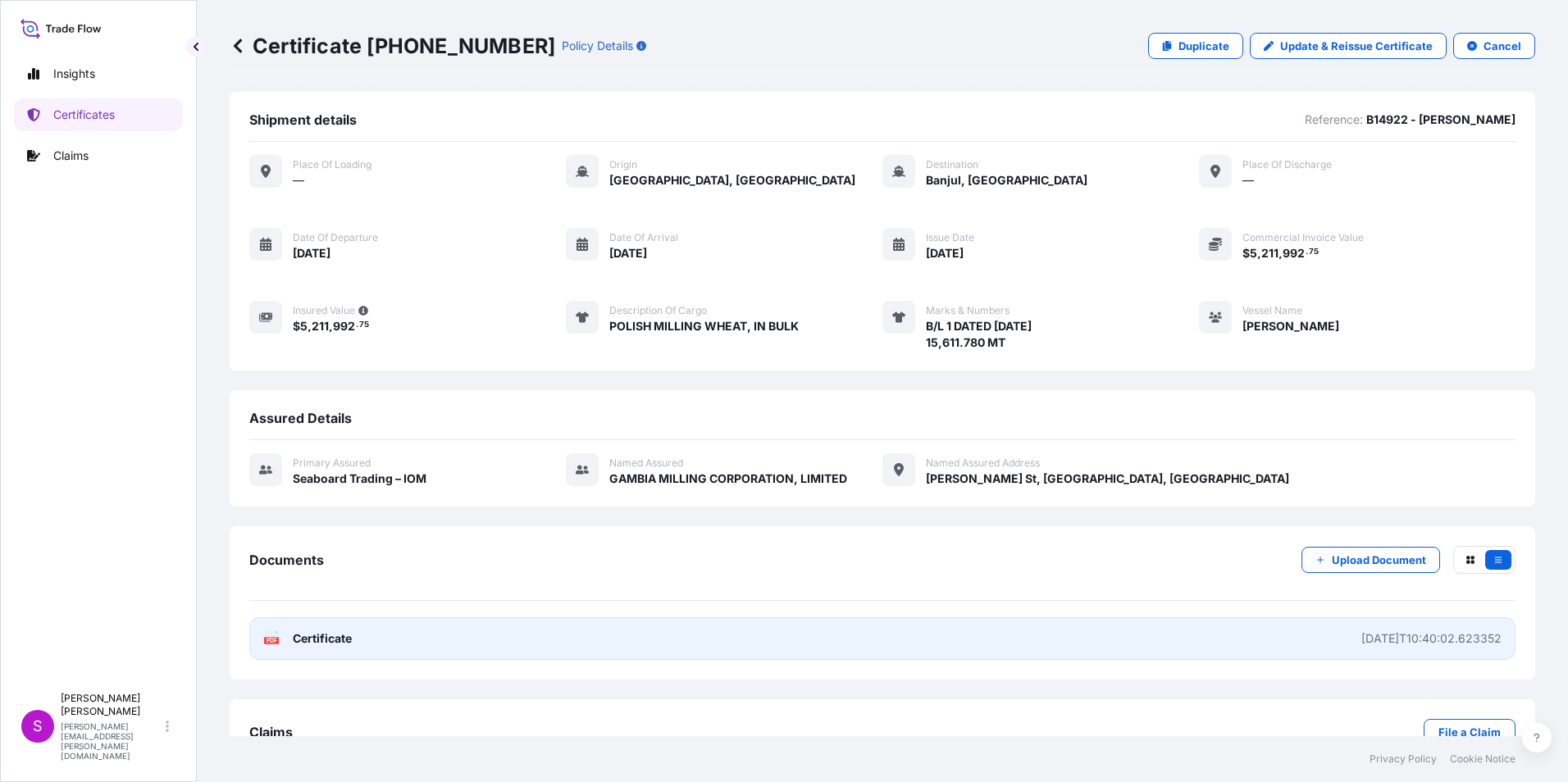
click at [570, 633] on link "PDF Certificate [DATE]T10:40:02.623352" at bounding box center [882, 639] width 1266 height 42
